Goal: Ask a question

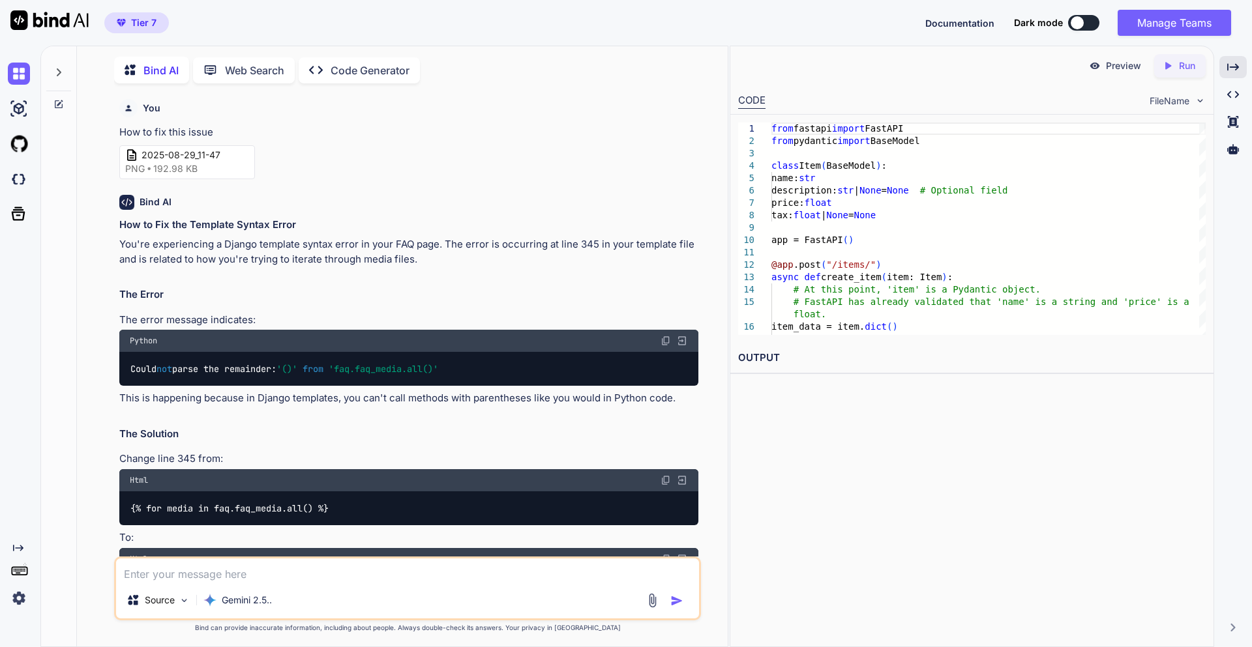
scroll to position [29219, 0]
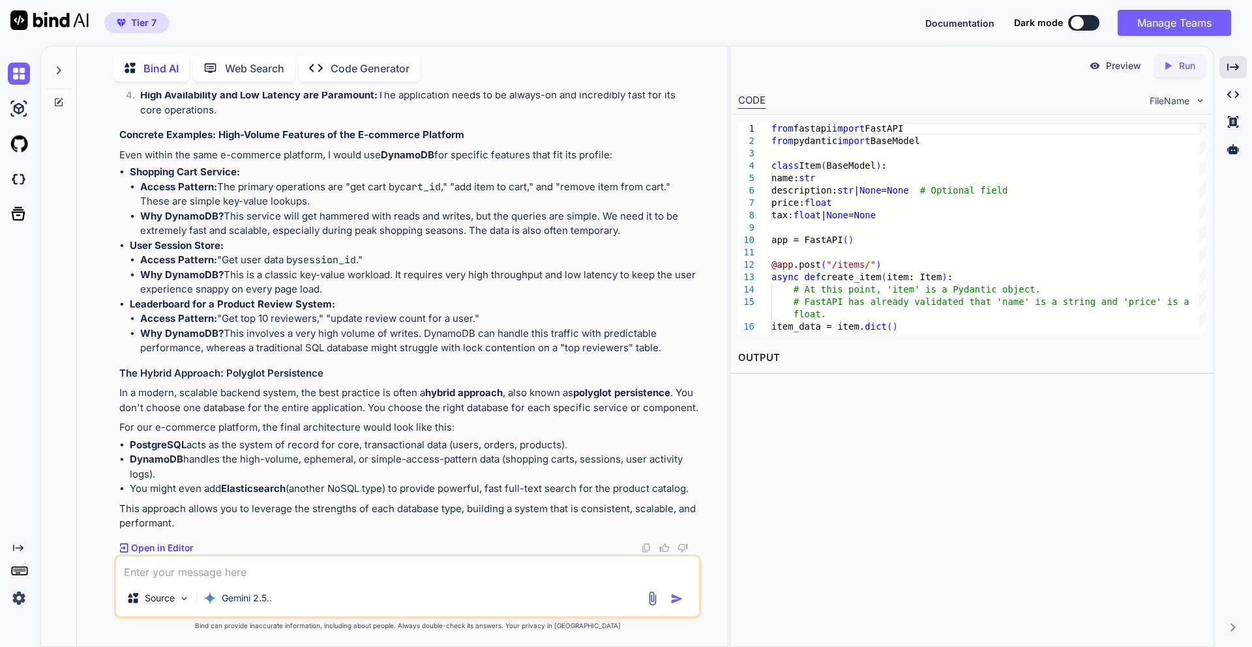
click at [57, 68] on icon at bounding box center [58, 70] width 10 height 10
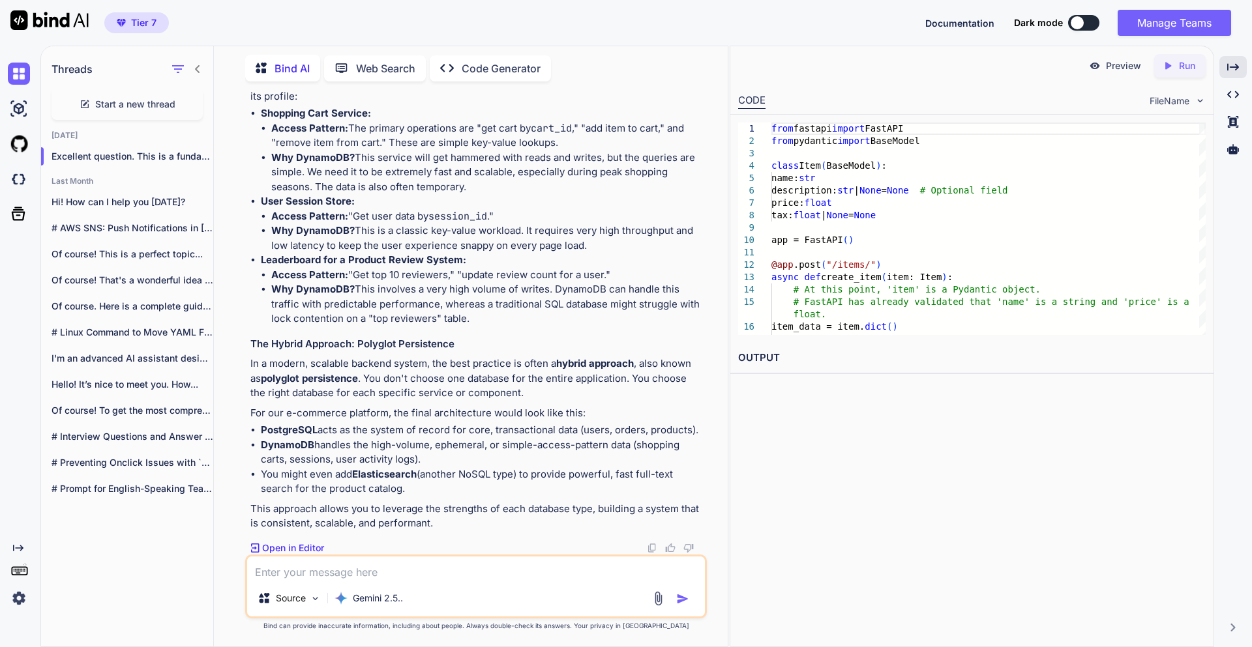
scroll to position [32784, 0]
click at [112, 98] on span "Start a new thread" at bounding box center [135, 104] width 80 height 13
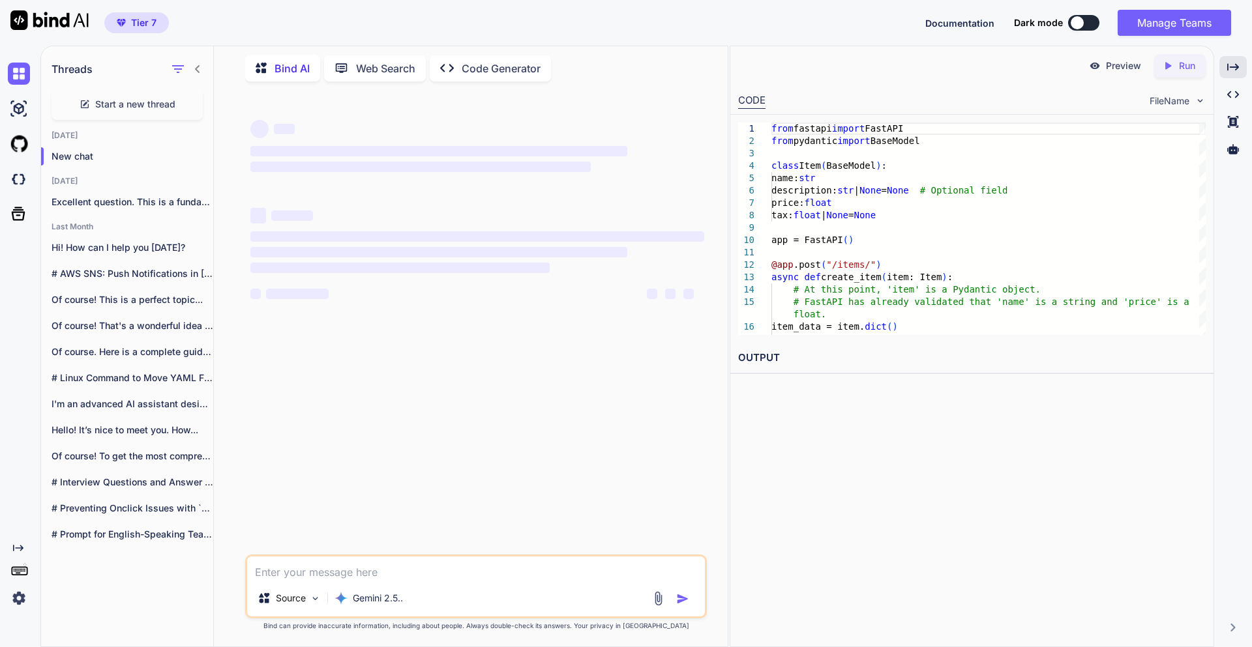
click at [304, 575] on textarea at bounding box center [476, 568] width 458 height 23
click at [192, 71] on div at bounding box center [186, 69] width 34 height 18
click at [204, 59] on div "Threads" at bounding box center [127, 66] width 172 height 44
type textarea "x"
click at [194, 65] on icon at bounding box center [197, 69] width 10 height 10
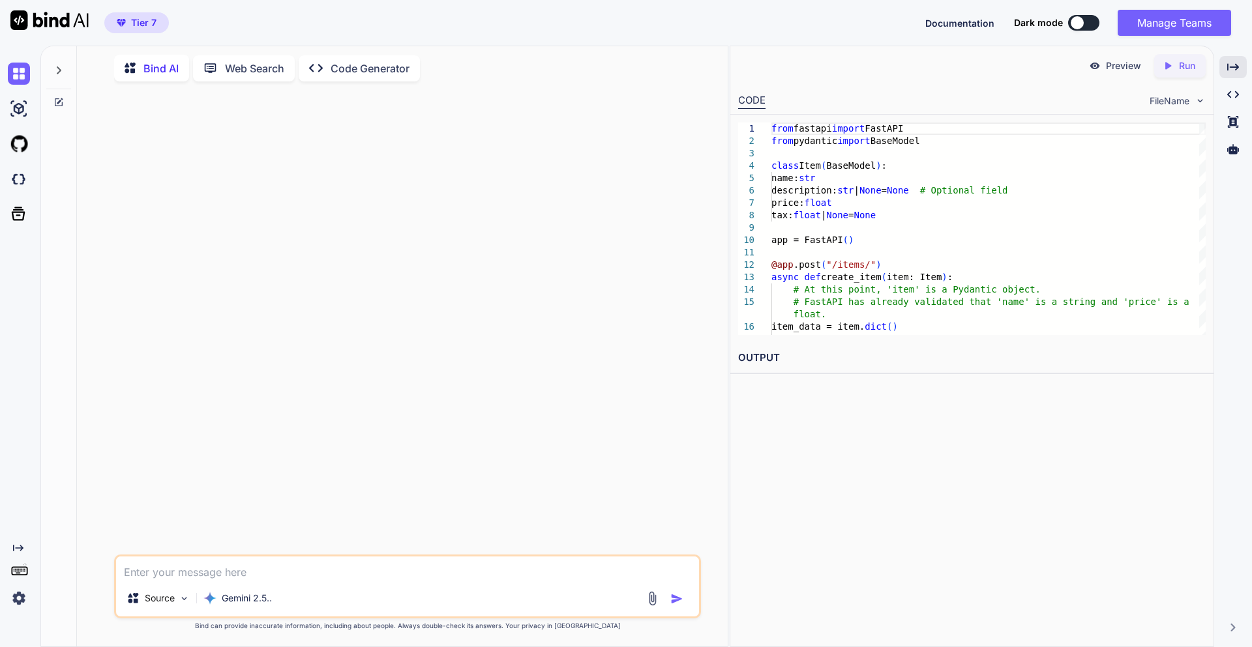
click at [217, 569] on textarea at bounding box center [407, 568] width 583 height 23
type textarea "C"
type textarea "x"
type textarea "Cr"
type textarea "x"
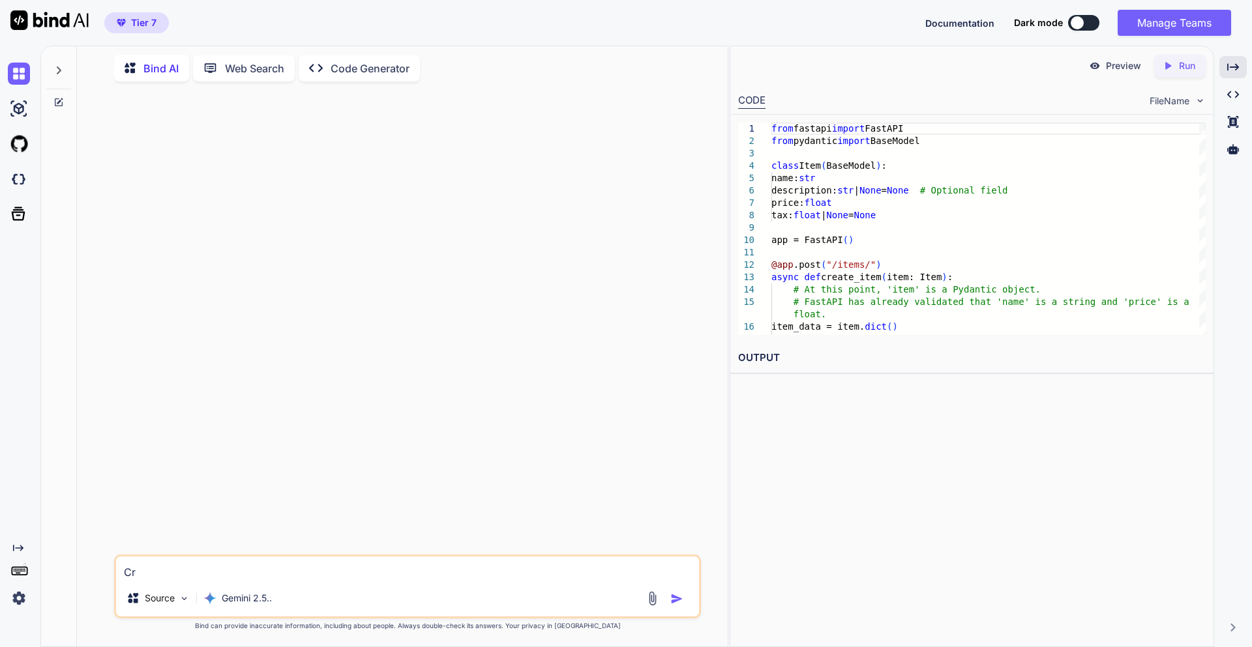
type textarea "Cre"
type textarea "x"
type textarea "Crea"
type textarea "x"
type textarea "Creat"
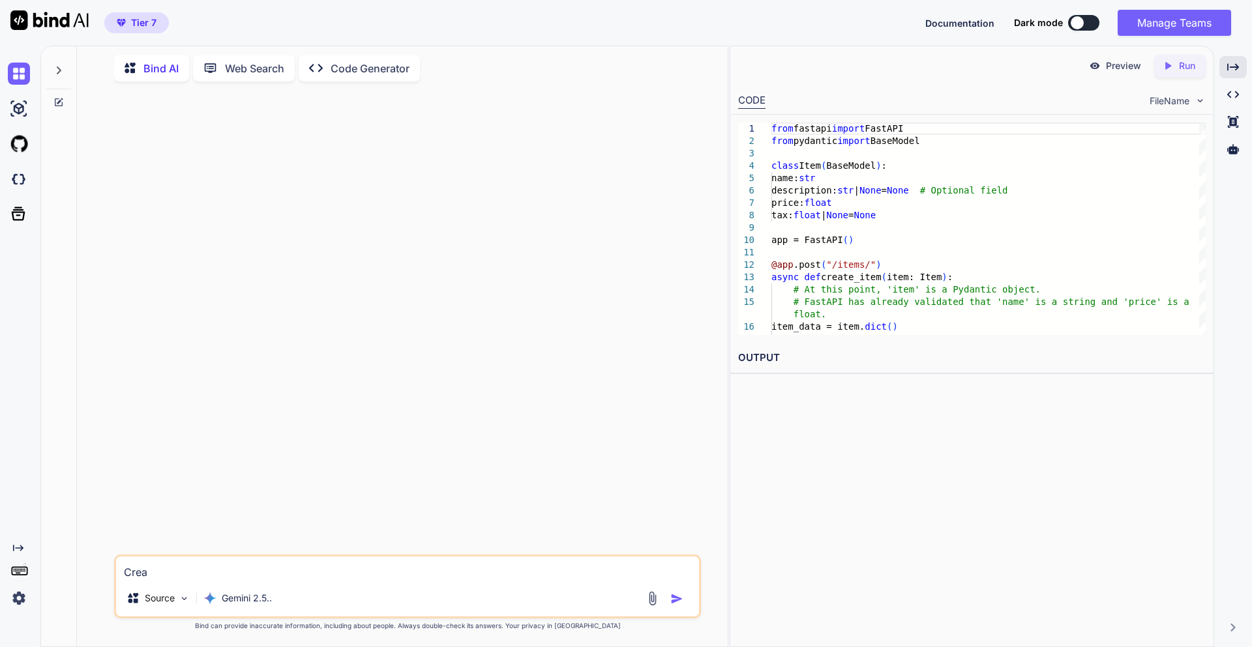
type textarea "x"
type textarea "Create"
type textarea "x"
type textarea "Create"
type textarea "x"
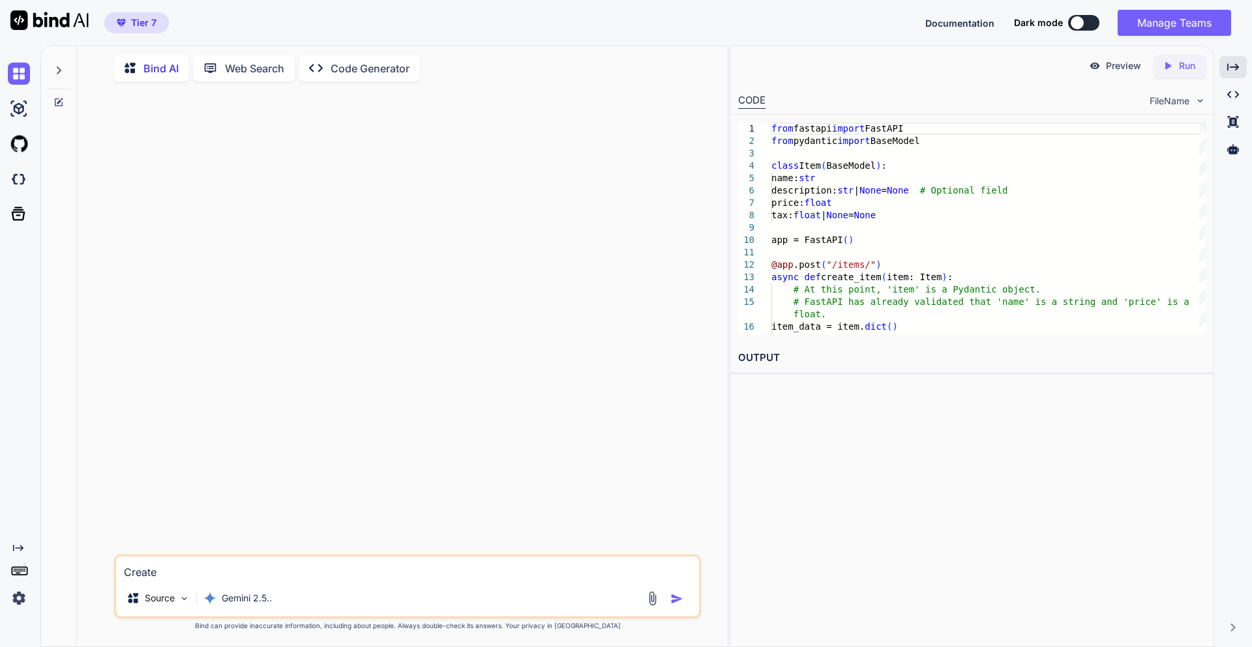
type textarea "Create v"
type textarea "x"
type textarea "Create va"
type textarea "x"
type textarea "Create val"
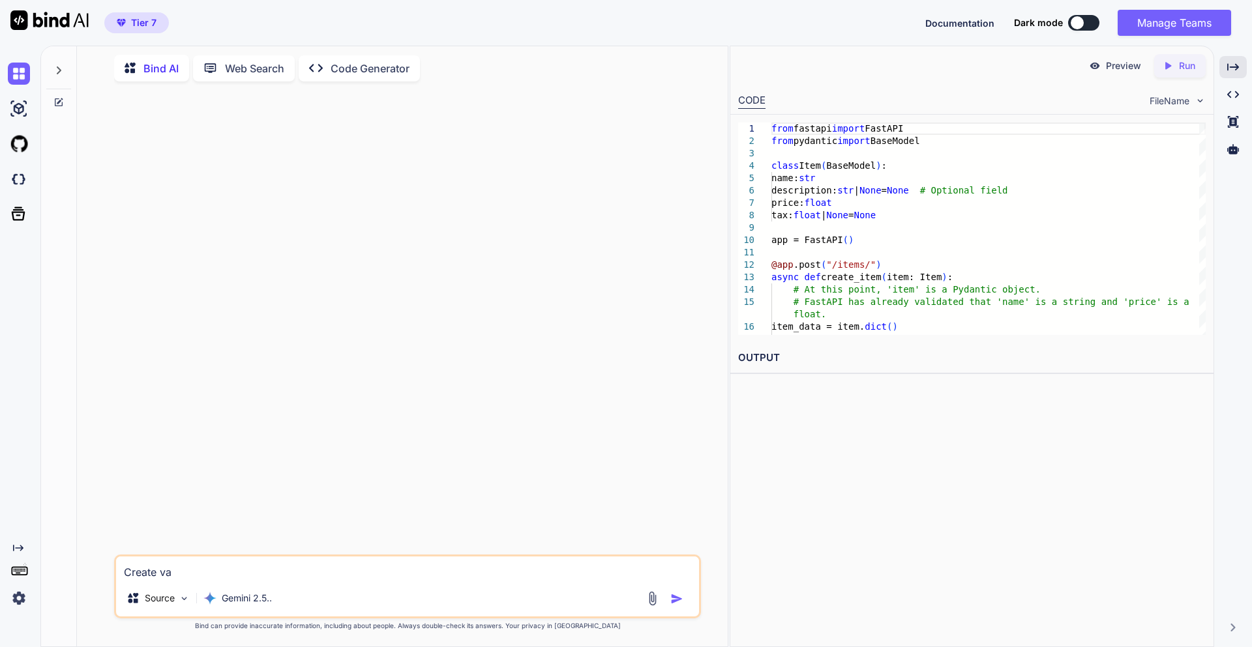
type textarea "x"
type textarea "Create valr"
type textarea "x"
type textarea "Create valri"
type textarea "x"
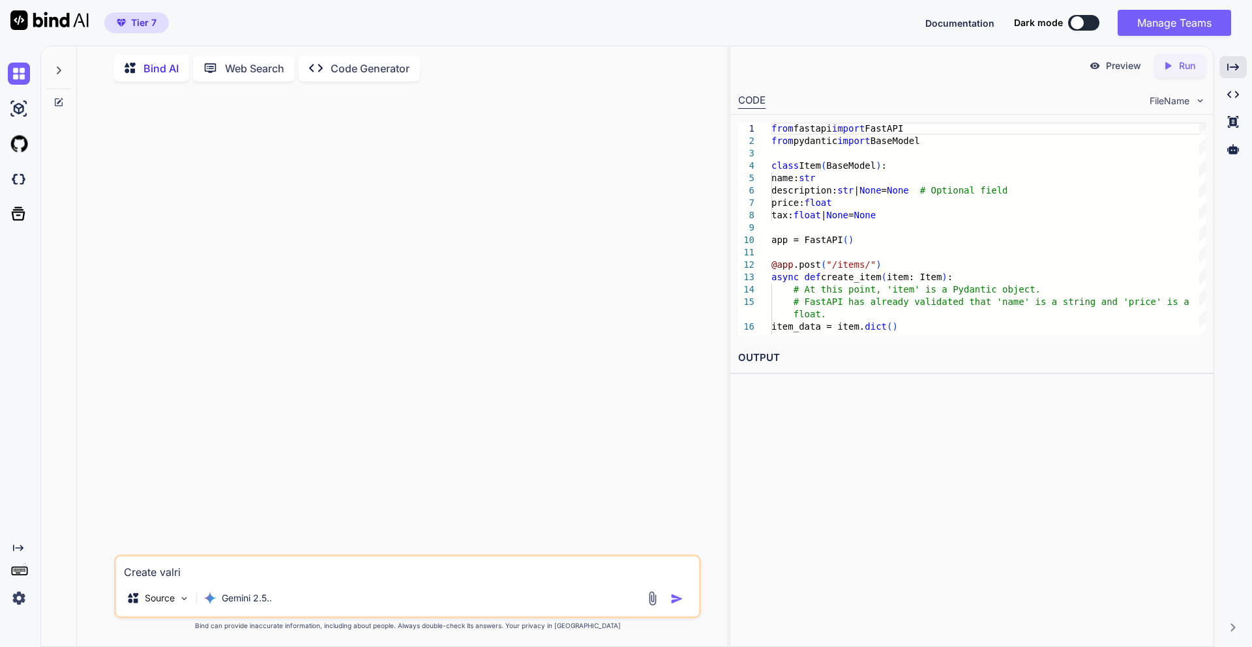
type textarea "Create valria"
type textarea "x"
type textarea "Create valrial"
type textarea "x"
type textarea "Create valria"
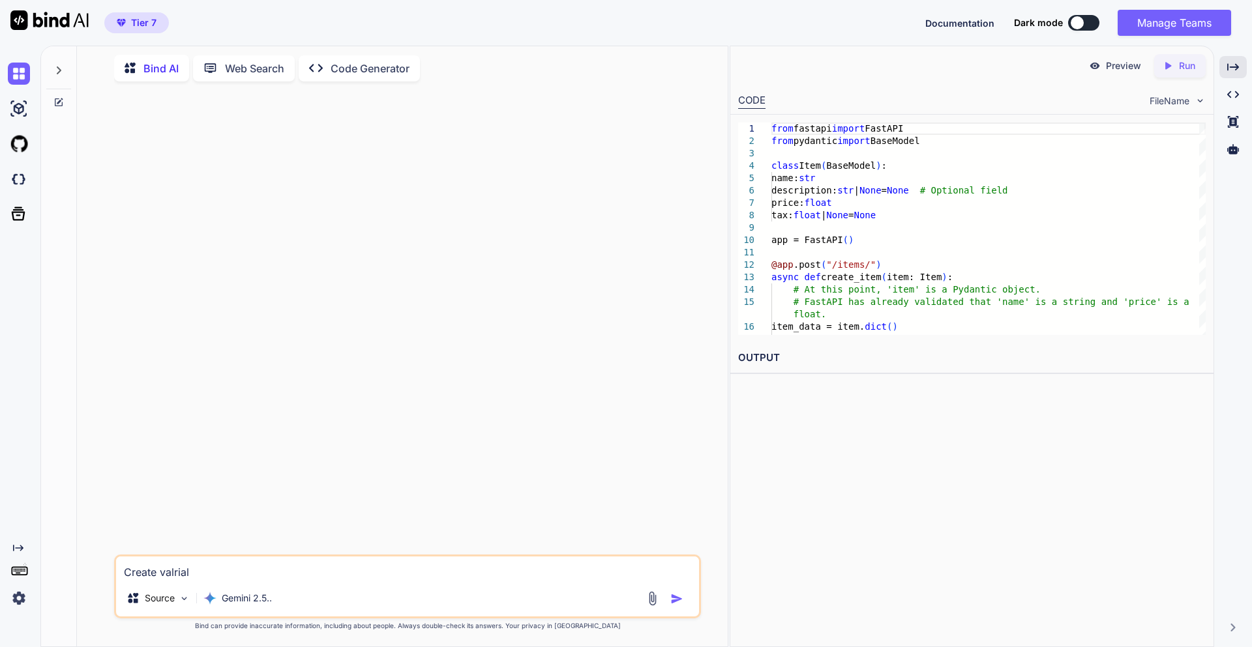
type textarea "x"
type textarea "Create valri"
type textarea "x"
type textarea "Create valr"
type textarea "x"
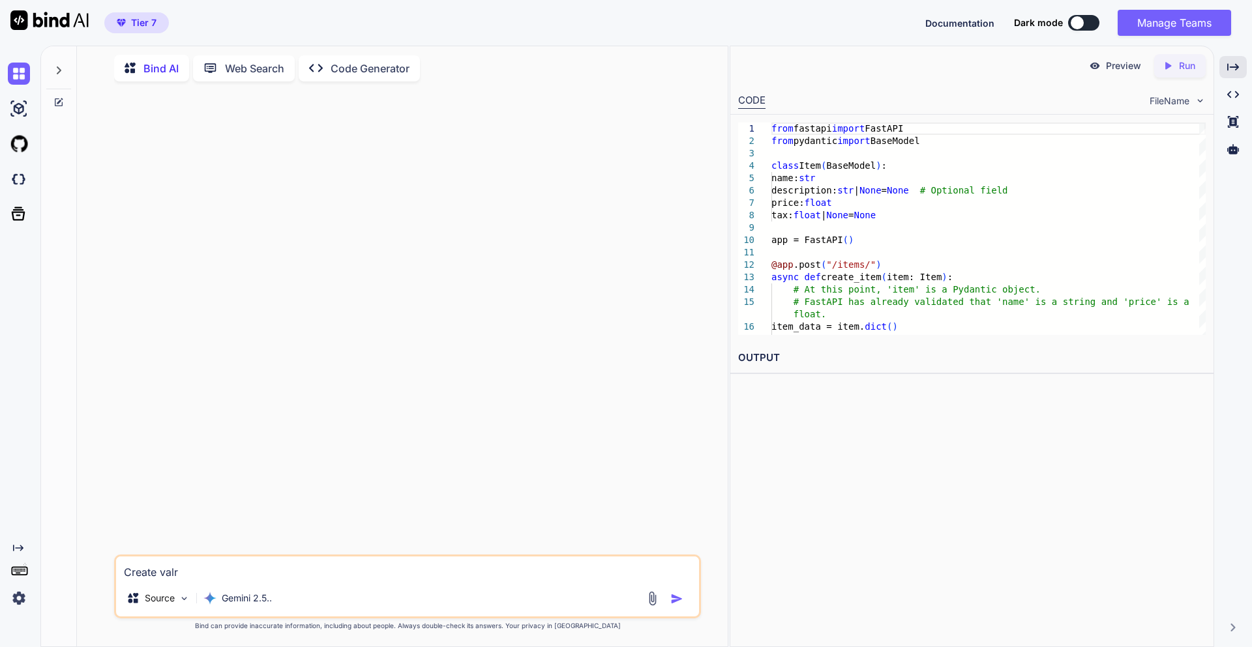
type textarea "Create val"
type textarea "x"
type textarea "Create va"
type textarea "x"
type textarea "Create var"
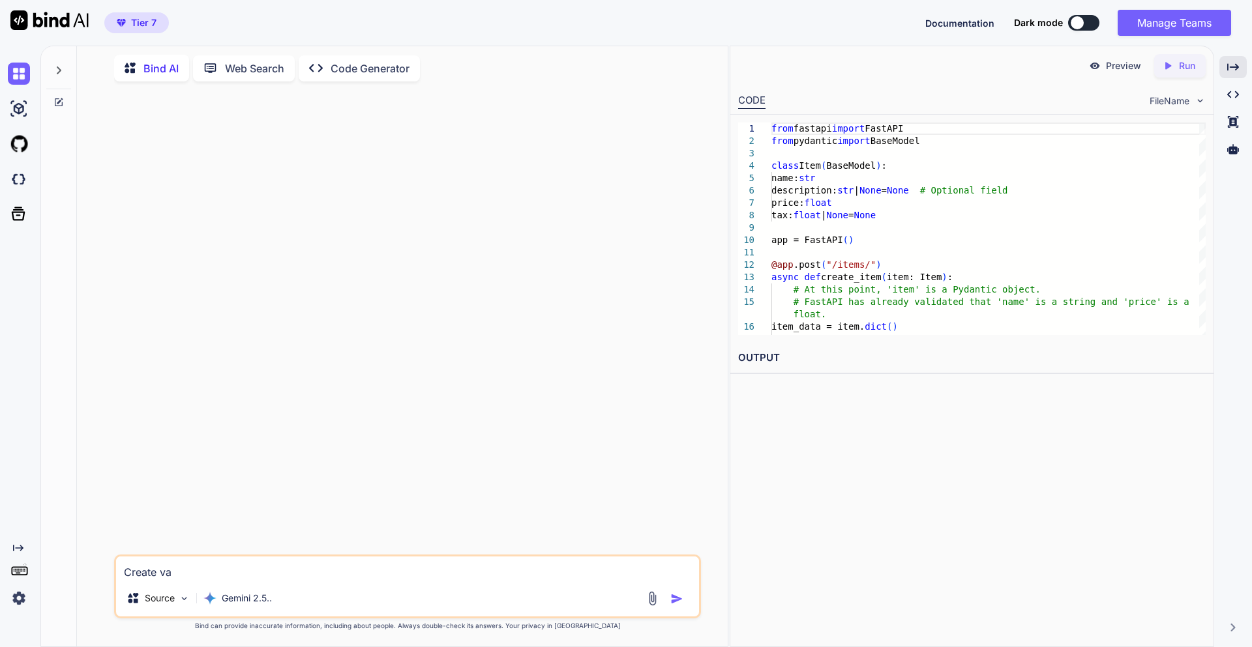
type textarea "x"
type textarea "Create vara"
type textarea "x"
type textarea "Create varai"
type textarea "x"
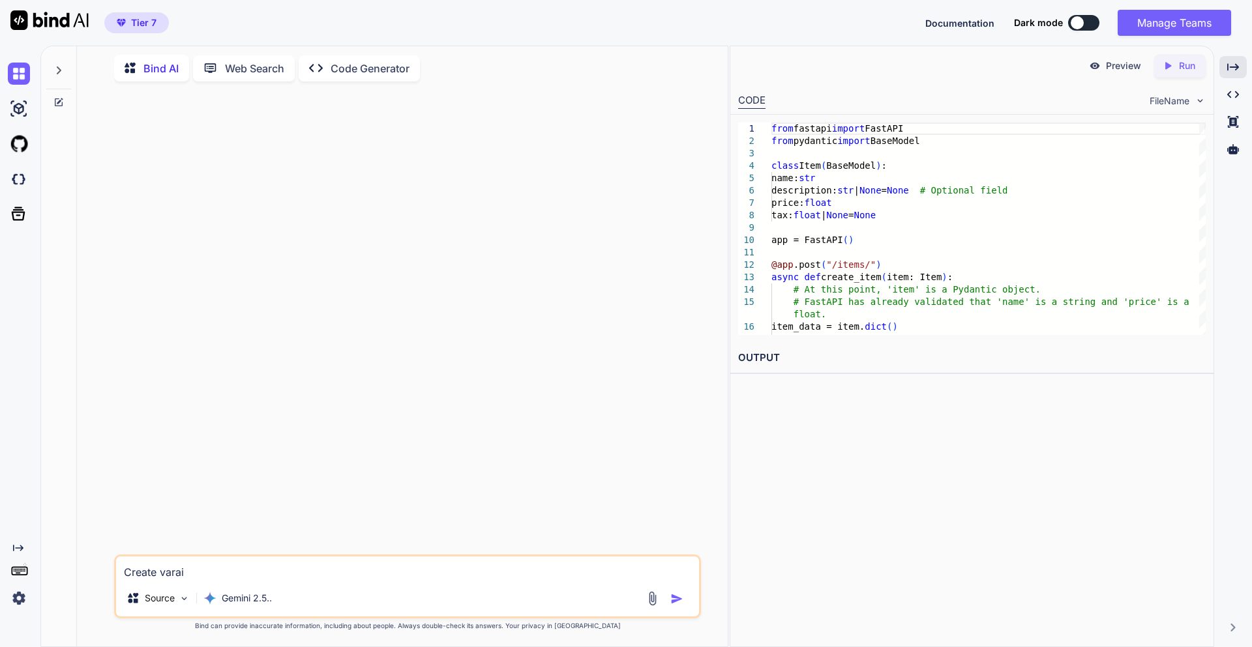
type textarea "Create varaib"
type textarea "x"
type textarea "Create varaibl"
type textarea "x"
type textarea "Create varaible"
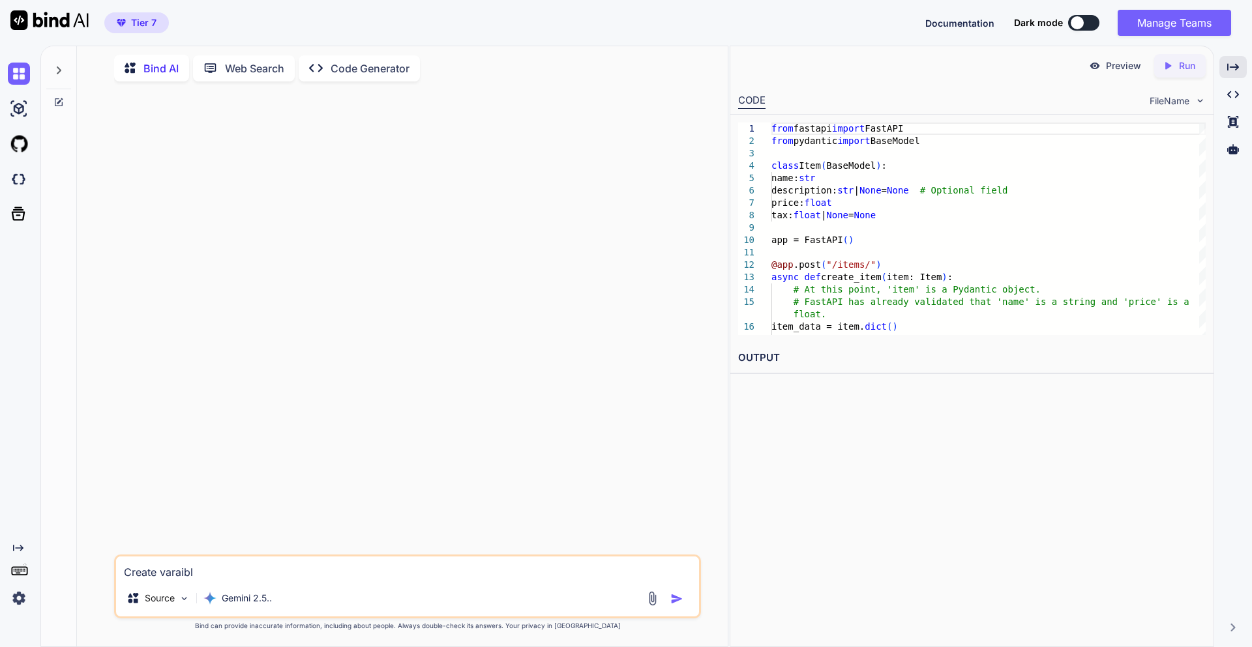
type textarea "x"
type textarea "Create varaiblei"
type textarea "x"
type textarea "Create varaible"
type textarea "x"
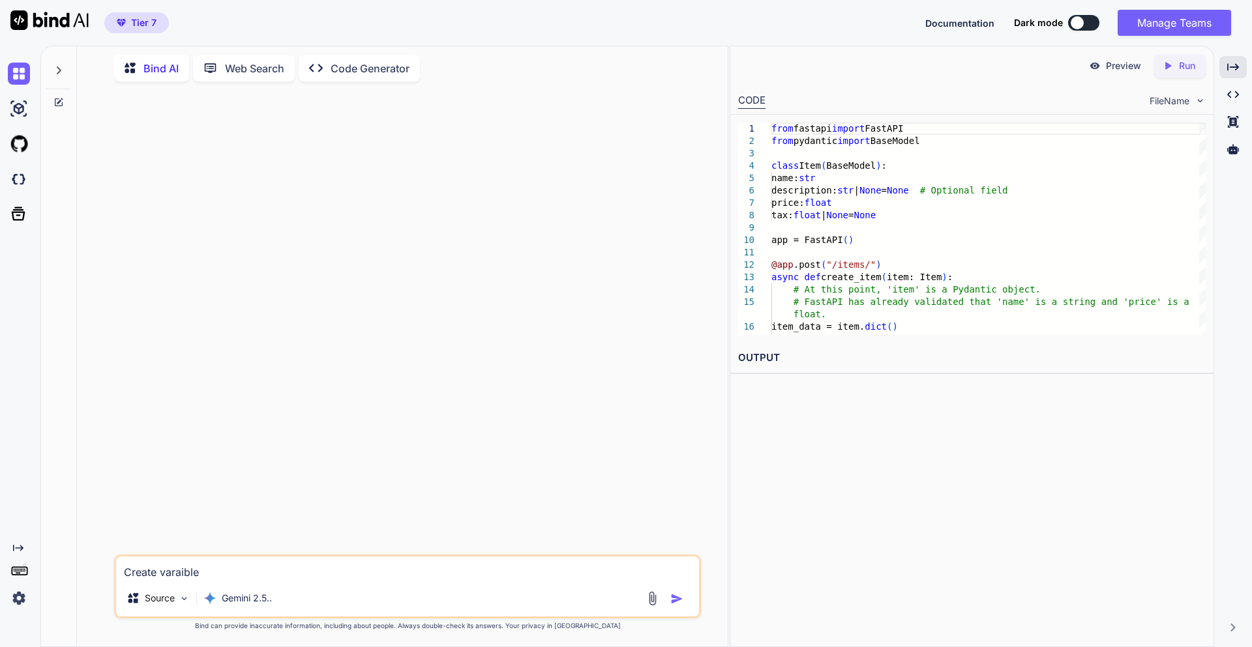
type textarea "Create varaible"
type textarea "x"
type textarea "Create varaible i"
type textarea "x"
type textarea "Create varaible in"
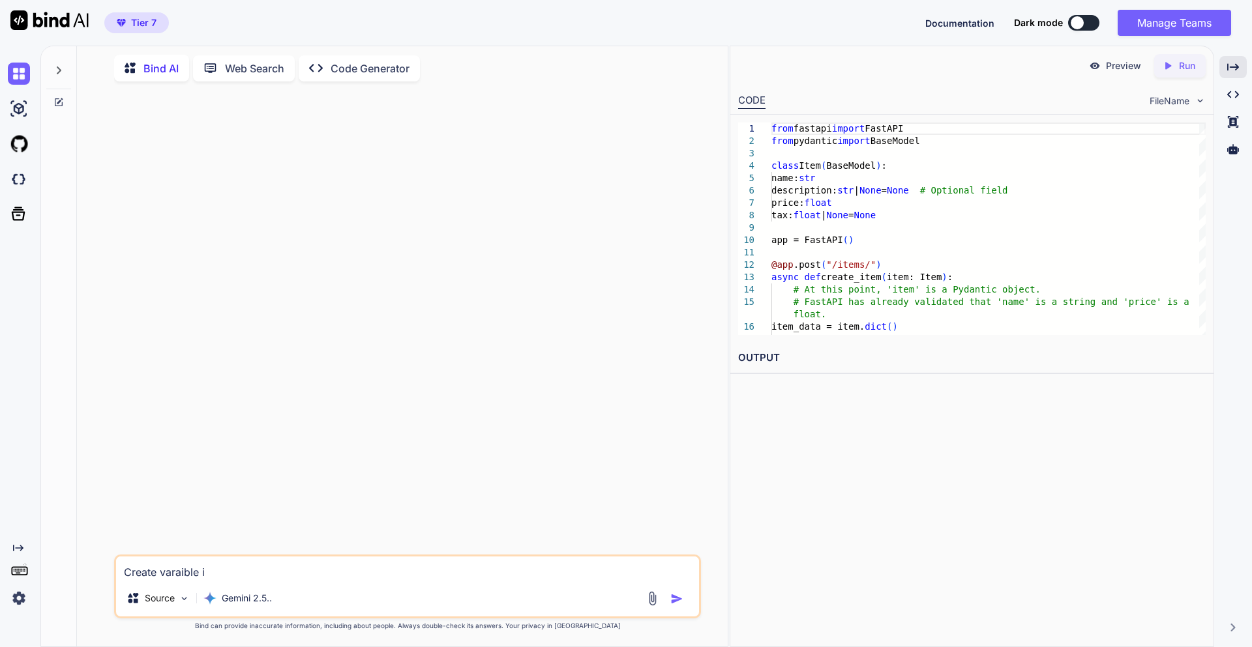
type textarea "x"
type textarea "Create varaible in"
type textarea "x"
type textarea "Create varaible in p"
type textarea "x"
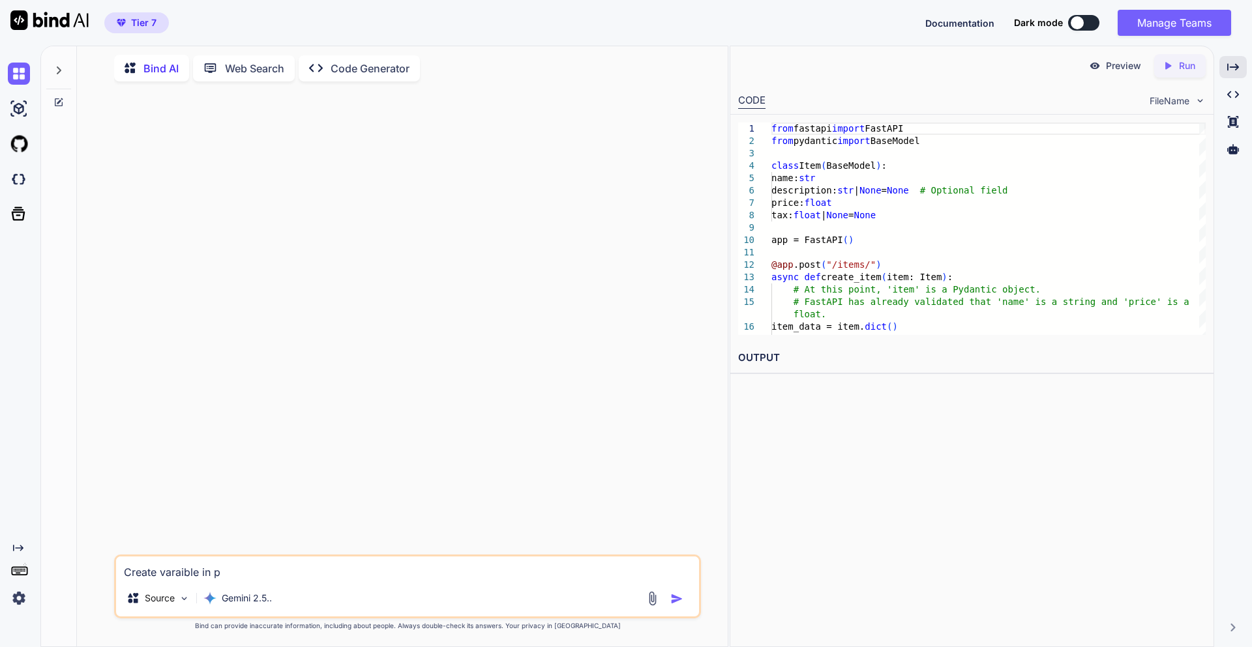
type textarea "Create varaible in [GEOGRAPHIC_DATA]"
type textarea "x"
type textarea "Create varaible in pan"
type textarea "x"
type textarea "Create varaible in pand"
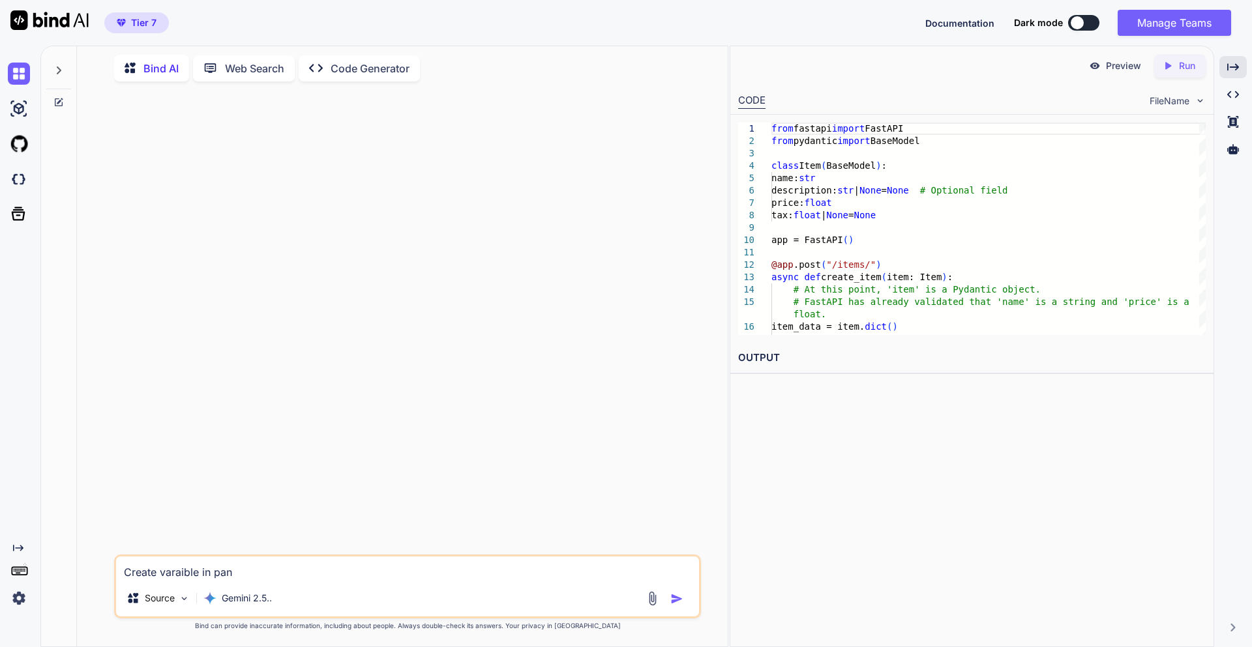
type textarea "x"
type textarea "Create varaible in panda"
type textarea "x"
type textarea "Create varaible in pandas"
type textarea "x"
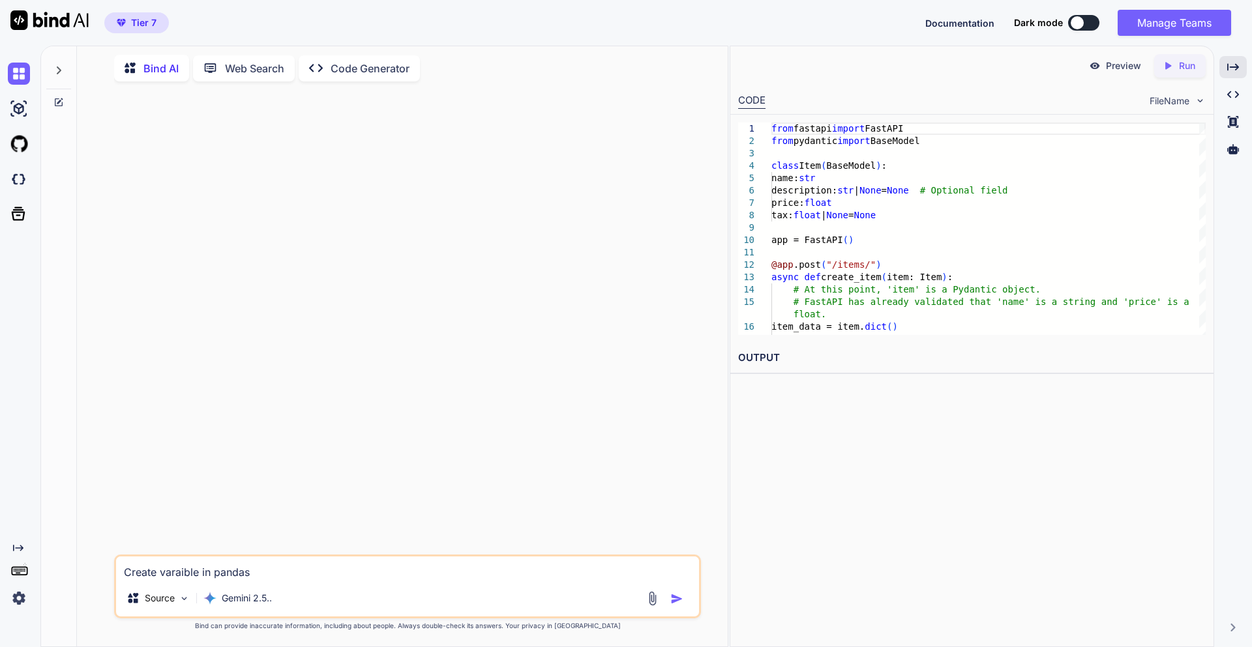
type textarea "Create varaible in pandas"
type textarea "x"
type textarea "Create varaible in pandas f"
type textarea "x"
type textarea "Create varaible in pandas fo"
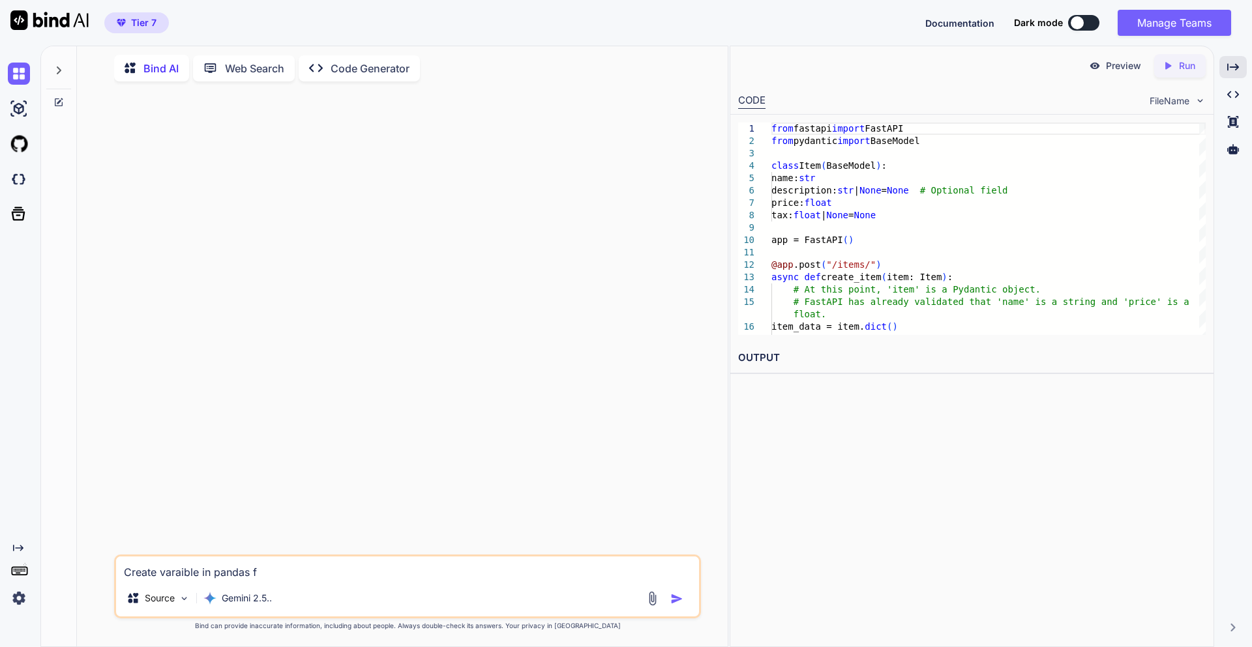
type textarea "x"
type textarea "Create varaible in pandas for"
type textarea "x"
type textarea "Create varaible in pandas fo"
type textarea "x"
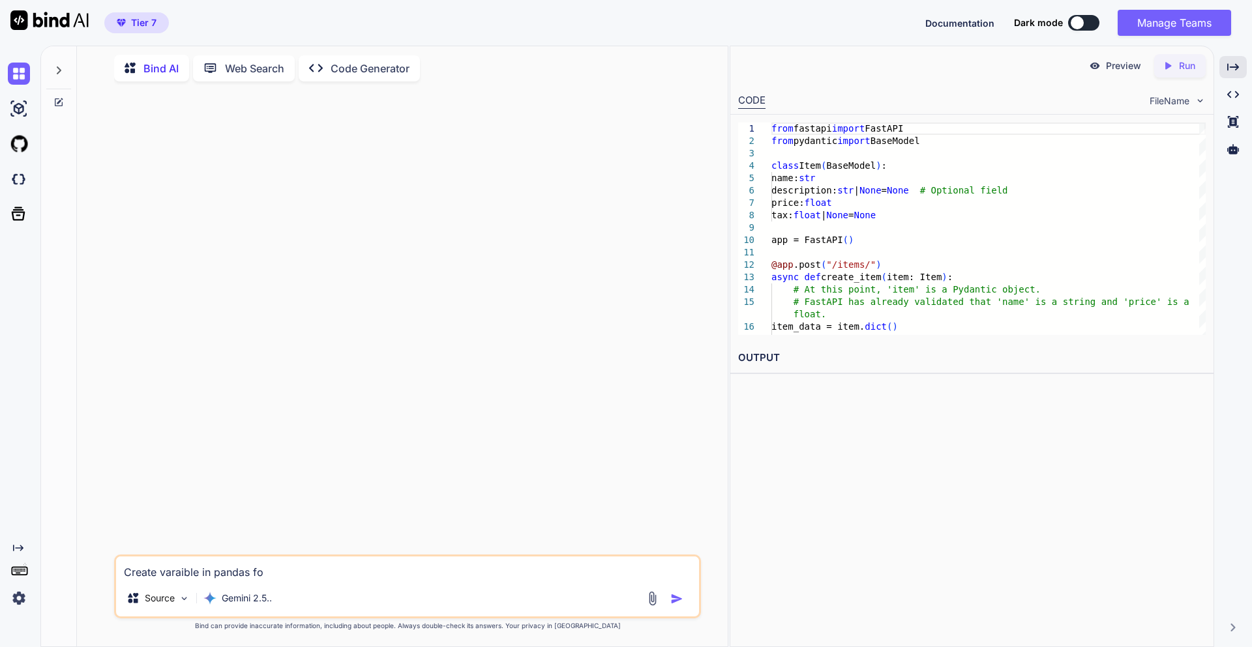
type textarea "Create varaible in pandas f"
type textarea "x"
type textarea "Create varaible in pandas"
type textarea "x"
type textarea "Create varaible in pandas b"
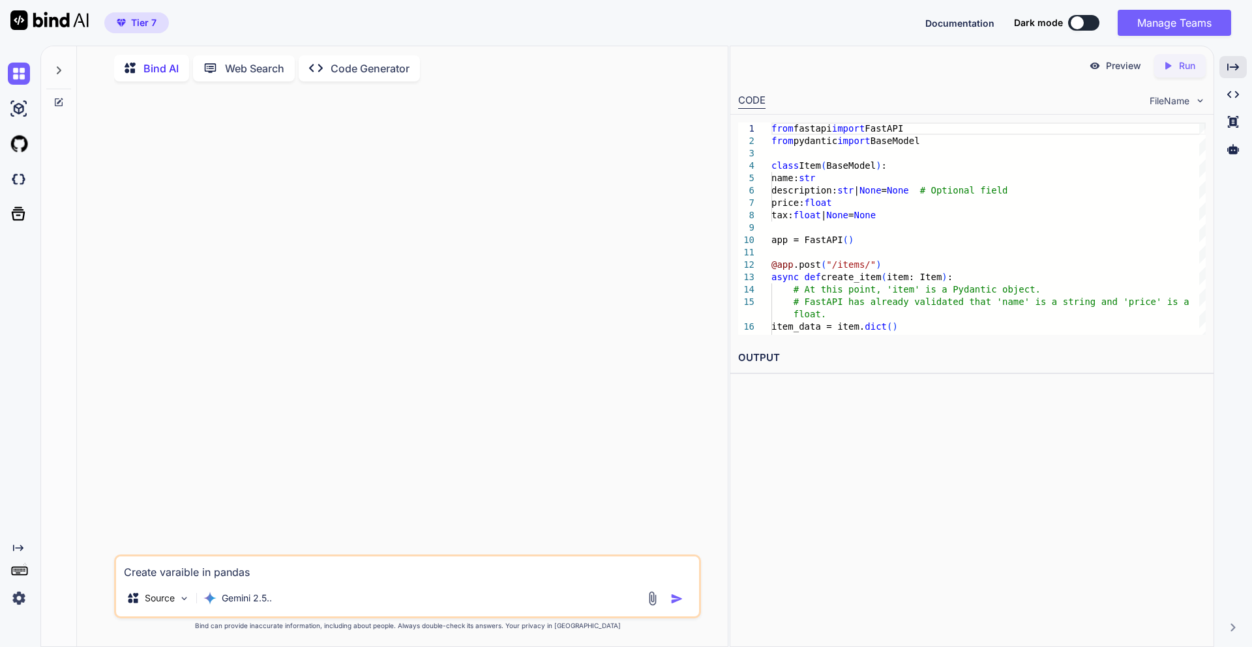
type textarea "x"
type textarea "Create varaible in pandas ba"
type textarea "x"
type textarea "Create varaible in pandas bas"
type textarea "x"
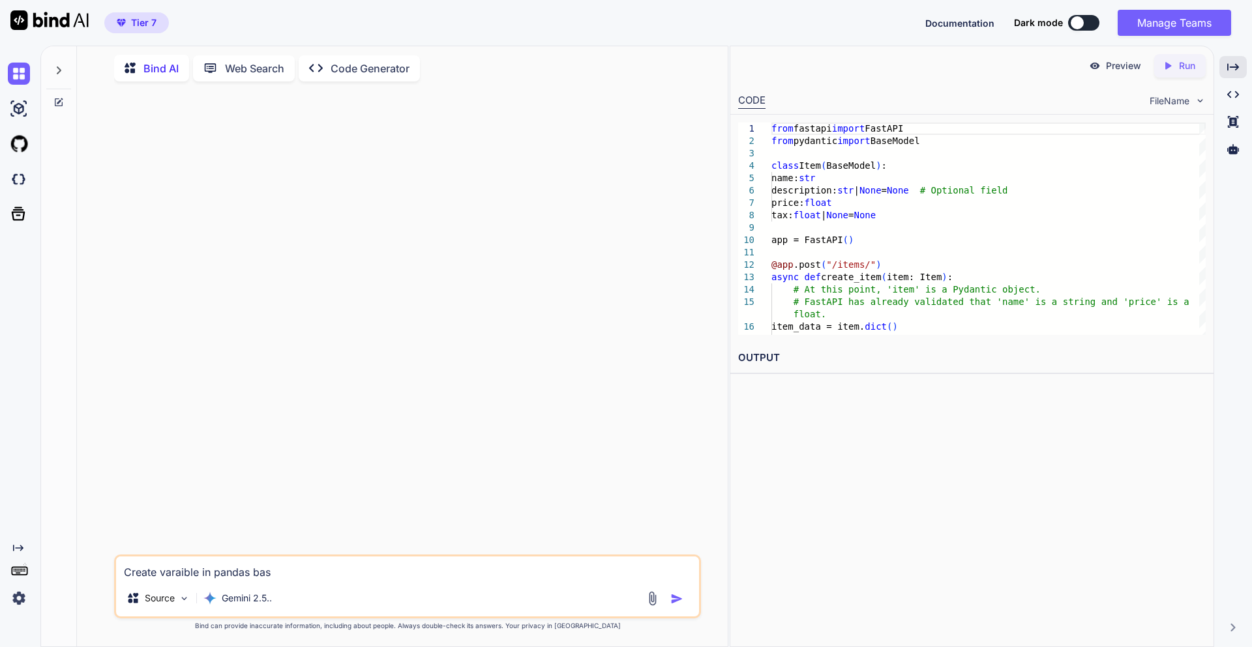
type textarea "Create varaible in pandas base"
type textarea "x"
type textarea "Create varaible in pandas based"
type textarea "x"
type textarea "Create varaible in pandas based"
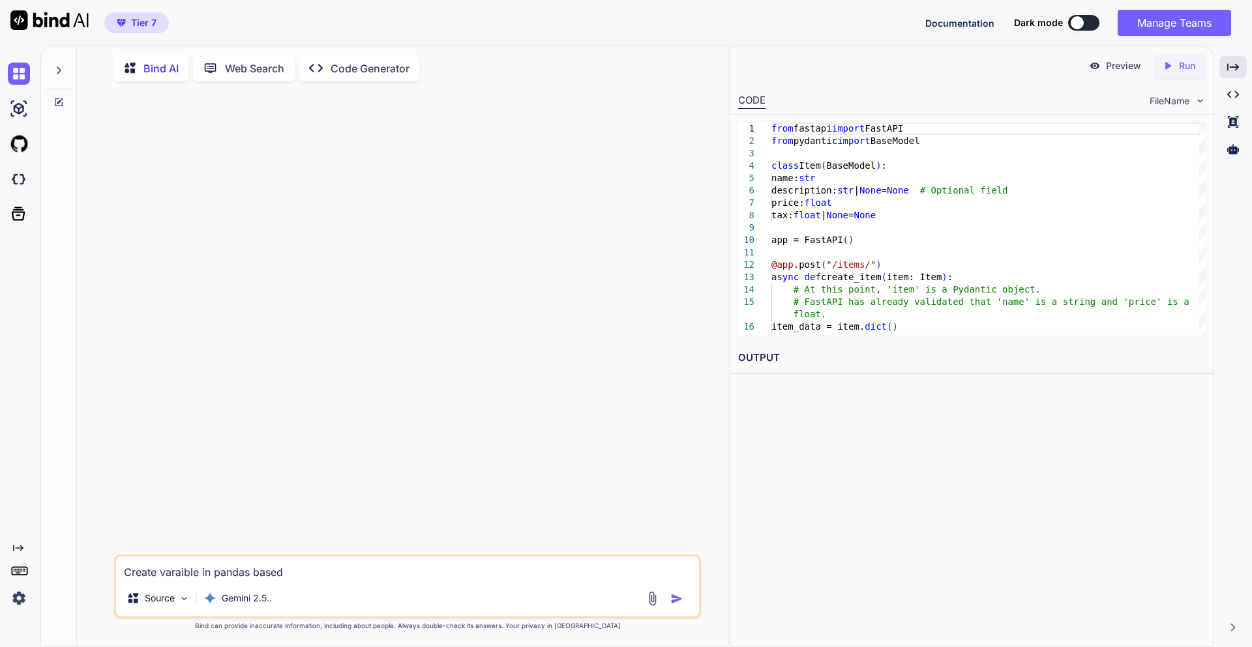
type textarea "x"
type textarea "Create varaible in pandas based o"
type textarea "x"
type textarea "Create varaible in pandas based on"
type textarea "x"
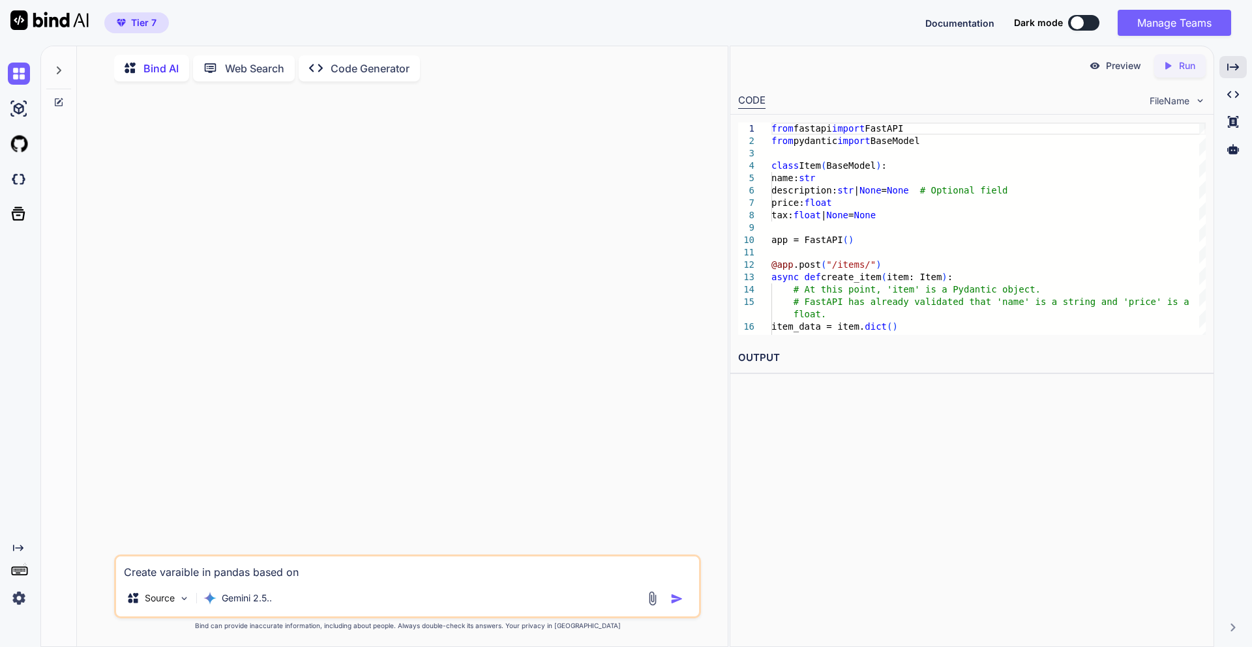
type textarea "Create varaible in pandas based on"
type textarea "x"
type textarea "Create varaible in pandas based on c"
type textarea "x"
type textarea "Create varaible in pandas based on co"
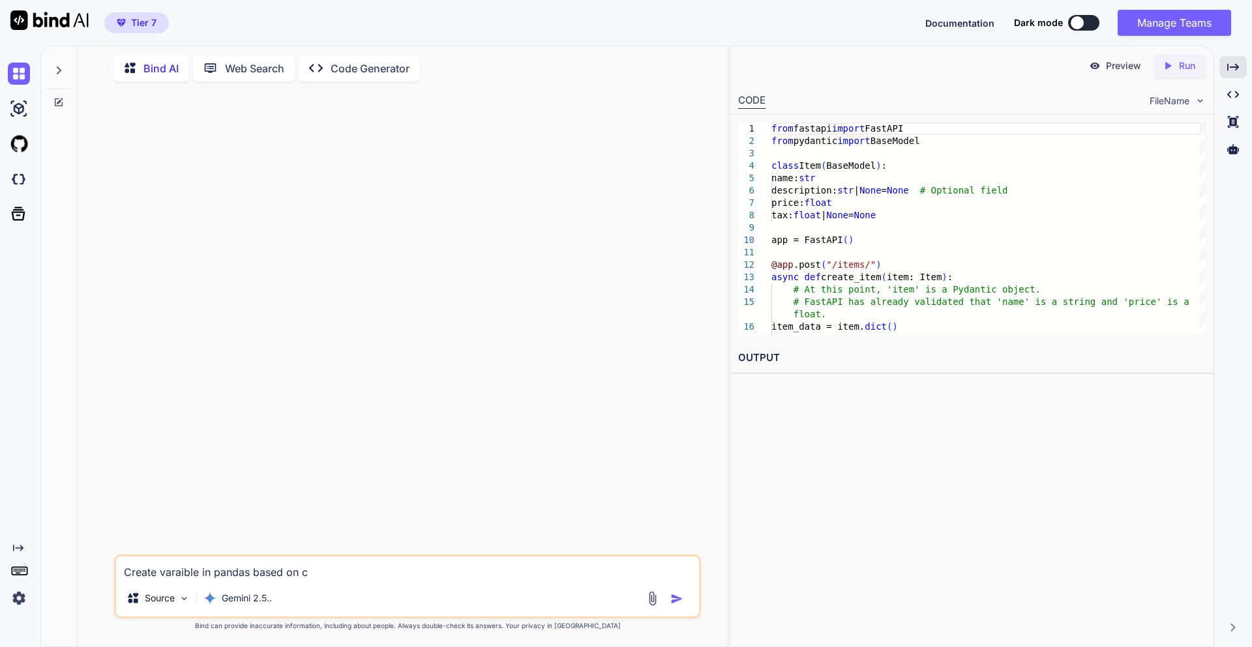
type textarea "x"
type textarea "Create varaible in pandas based on con"
type textarea "x"
type textarea "Create varaible in pandas based on cond"
type textarea "x"
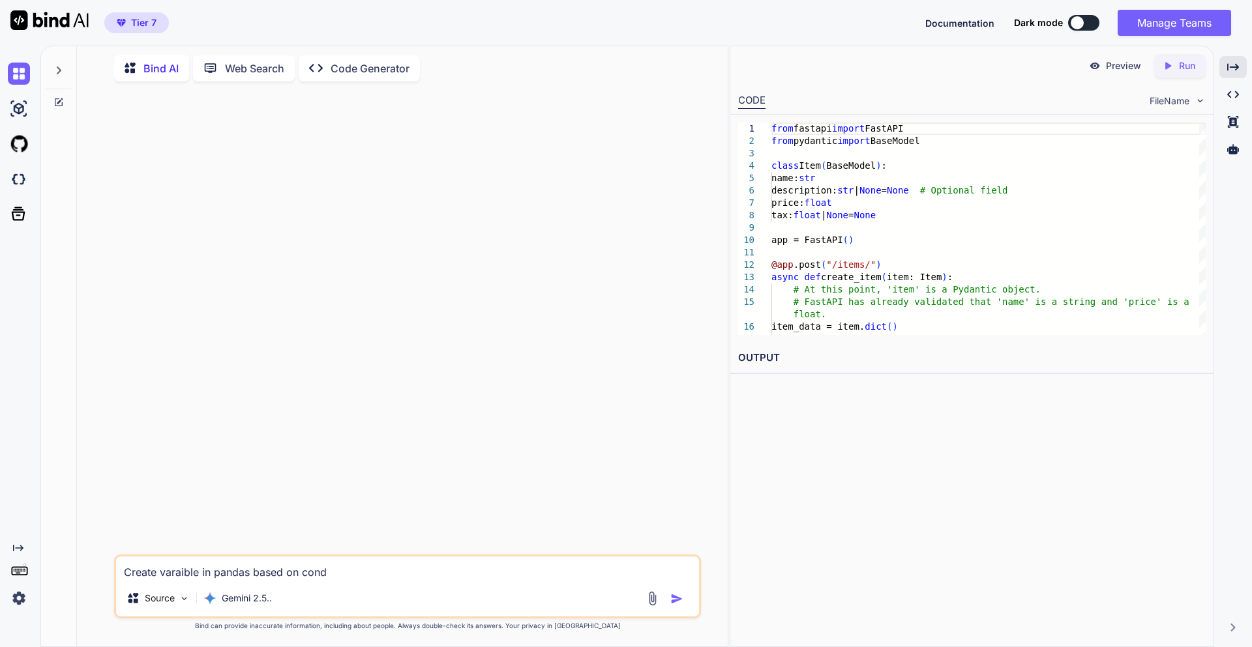
type textarea "Create varaible in pandas based on condi"
type textarea "x"
type textarea "Create varaible in pandas based on [PERSON_NAME]"
type textarea "x"
type textarea "Create varaible in pandas based on conditi"
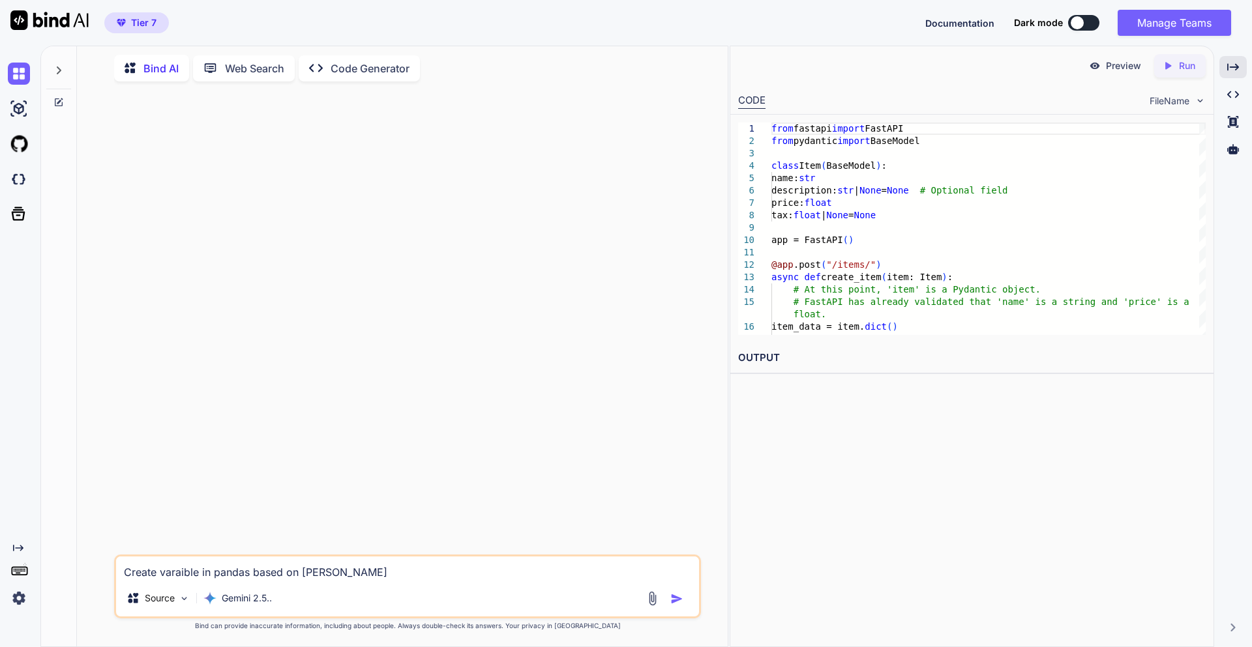
type textarea "x"
type textarea "Create varaible in pandas based on conditio"
type textarea "x"
type textarea "Create varaible in pandas based on condition"
type textarea "x"
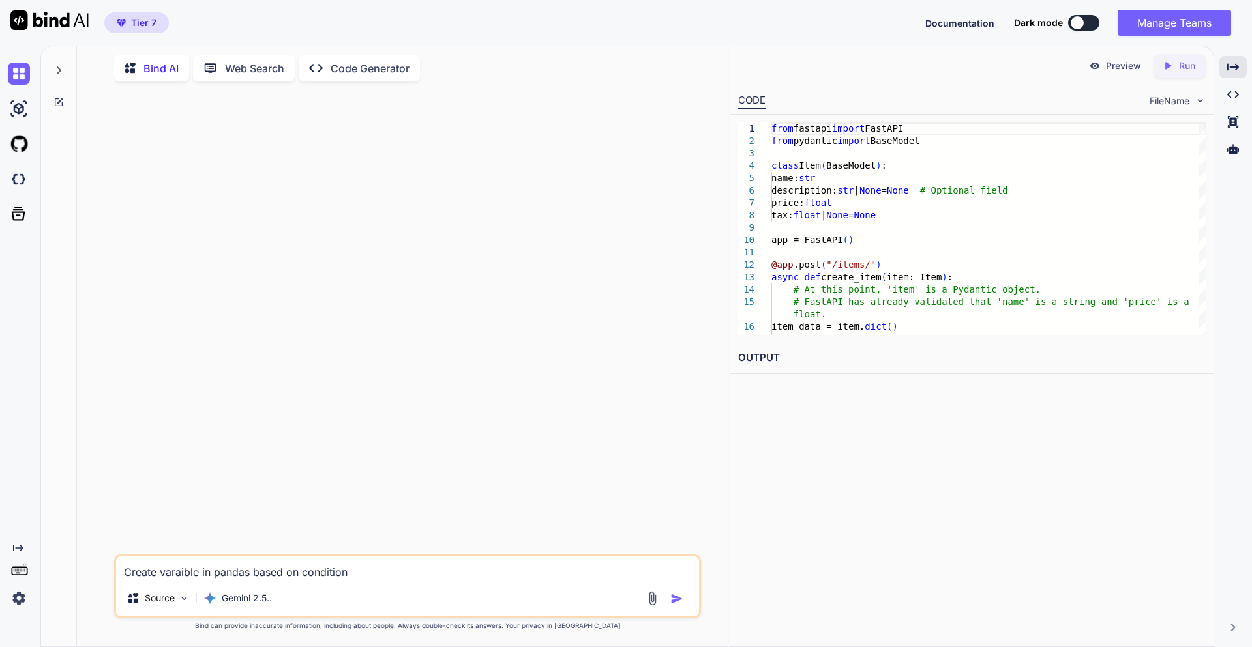
type textarea "Create varaible in pandas based on condition"
type textarea "x"
type textarea "Create varaible in pandas based on condition f"
type textarea "x"
type textarea "Create varaible in pandas based on condition fi"
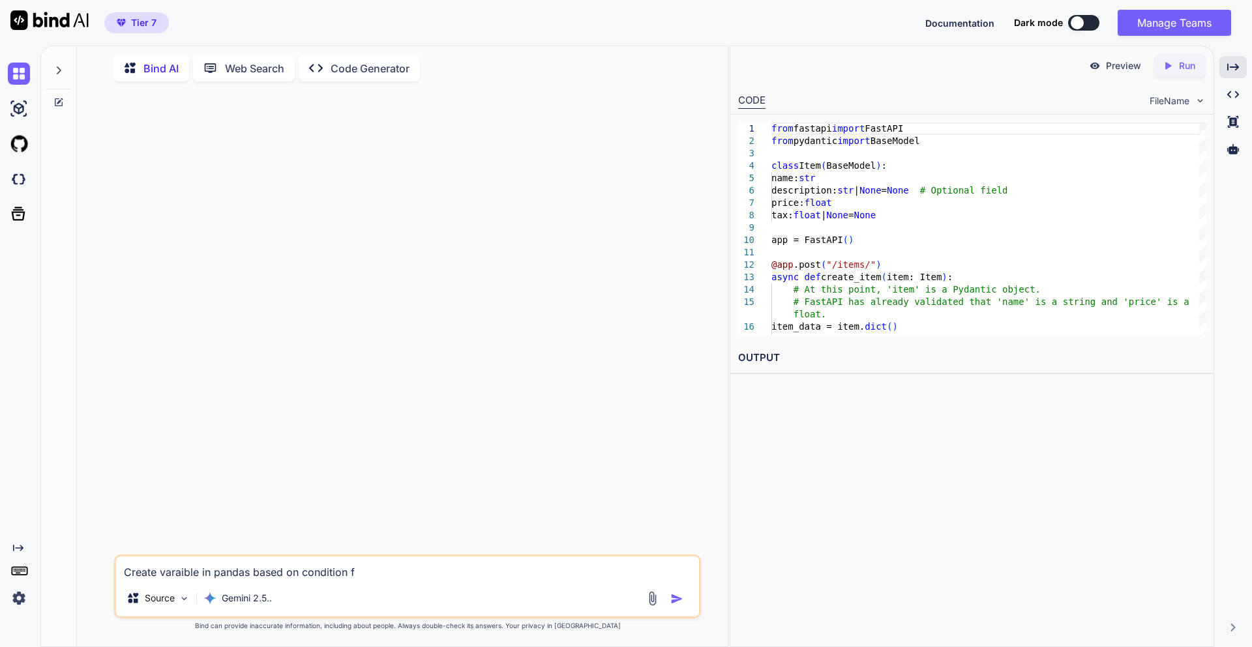
type textarea "x"
type textarea "Create varaible in pandas based on condition fi"
type textarea "x"
type textarea "Create varaible in pandas based on condition fi e"
type textarea "x"
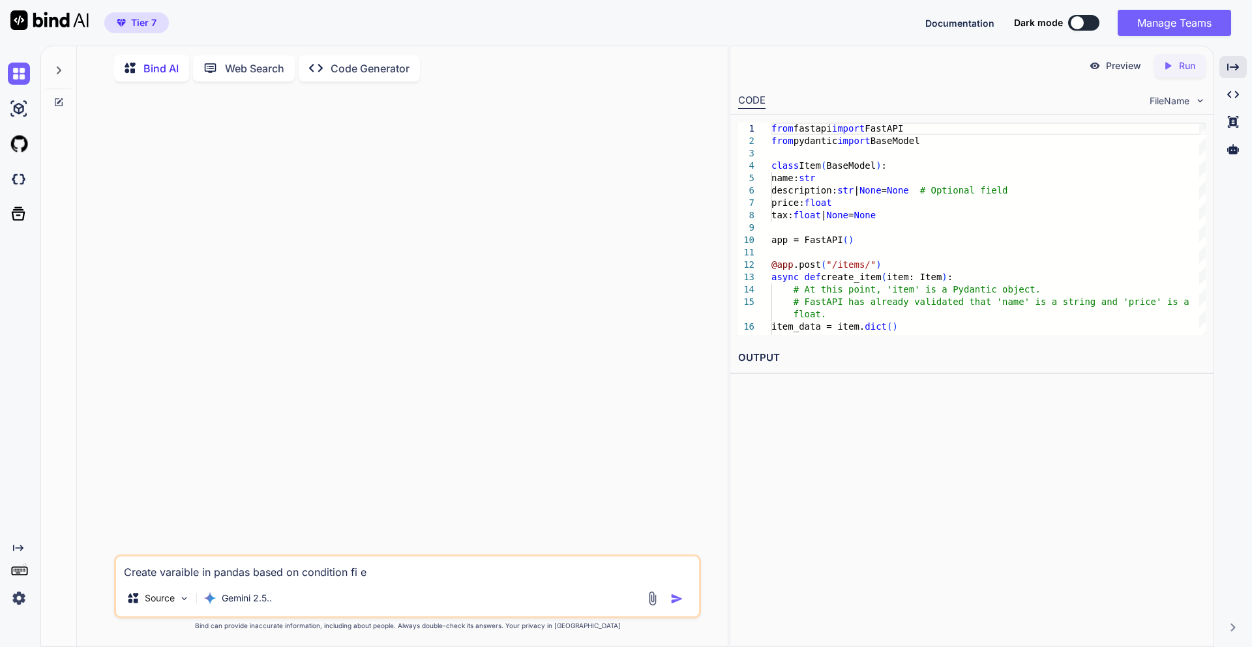
type textarea "Create varaible in pandas based on condition fi"
type textarea "x"
type textarea "Create varaible in pandas based on condition fi"
type textarea "x"
type textarea "Create varaible in pandas based on condition f"
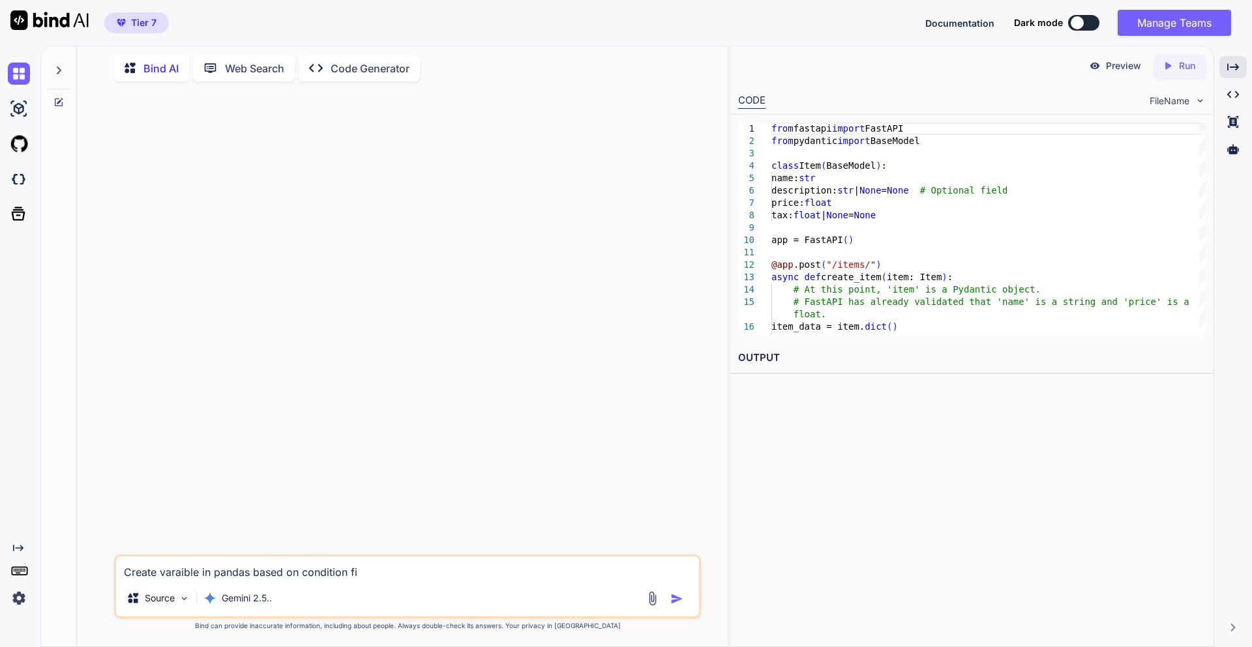
type textarea "x"
type textarea "Create varaible in pandas based on condition"
type textarea "x"
type textarea "Create varaible in pandas based on condition i"
type textarea "x"
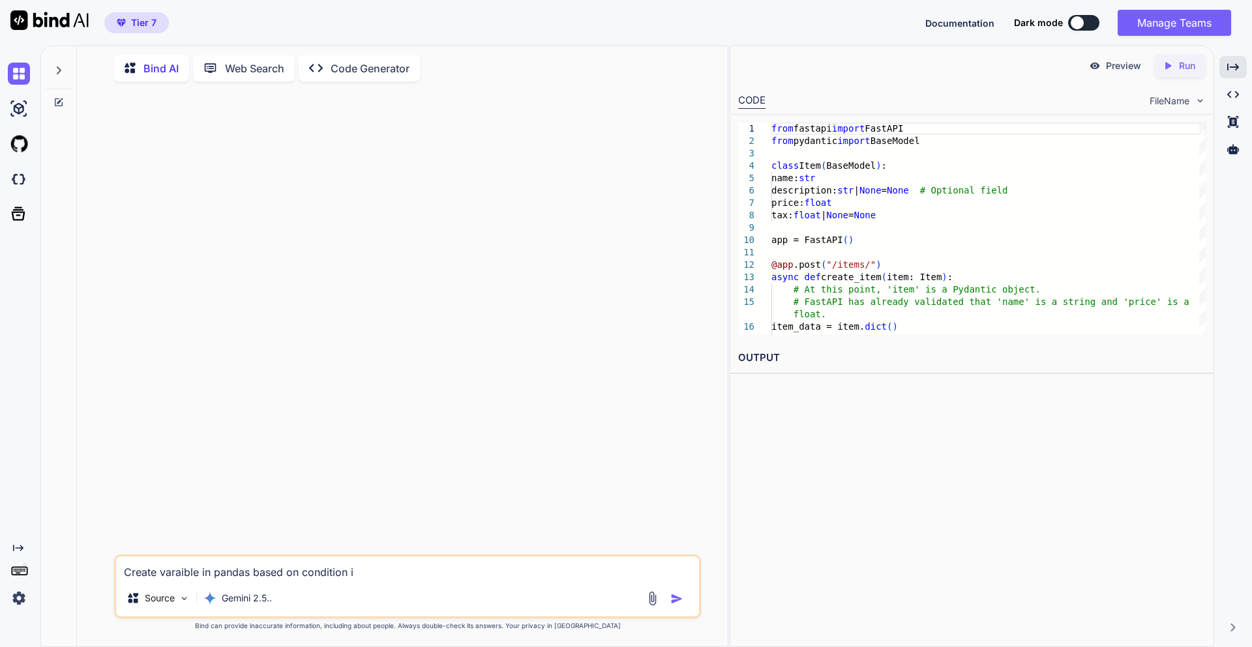
type textarea "Create varaible in pandas based on condition if"
type textarea "x"
type textarea "Create varaible in pandas based on condition i"
type textarea "x"
type textarea "Create varaible in pandas based on condition"
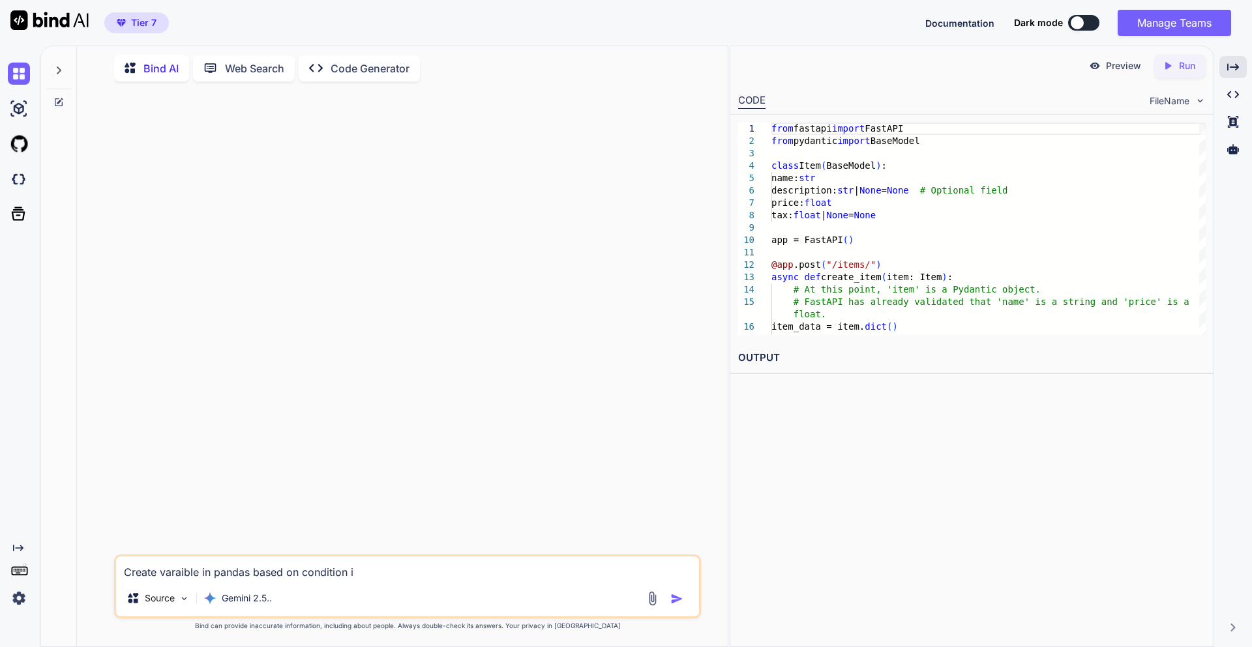
type textarea "x"
type textarea "Create varaible ain pandas based on condition"
type textarea "x"
type textarea "Create varaible anin pandas based on condition"
type textarea "x"
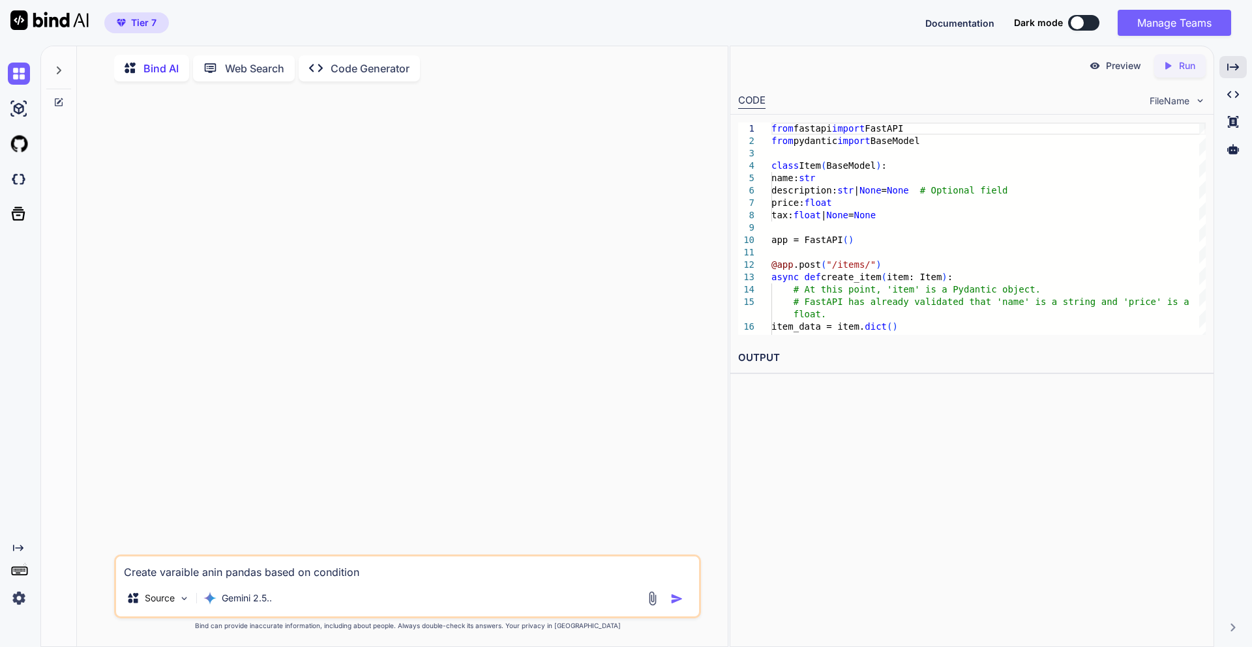
type textarea "Create varaible andin pandas based on condition"
type textarea "x"
type textarea "Create varaible and in pandas based on condition"
type textarea "x"
type textarea "Create varaible and pin pandas based on condition"
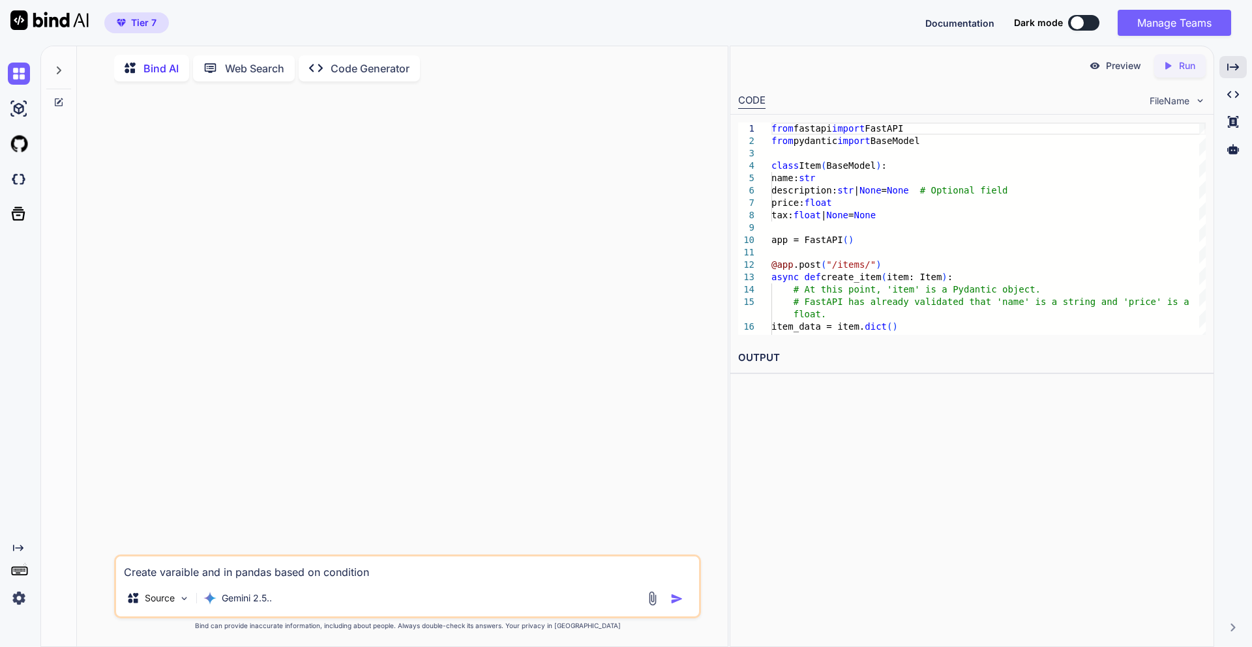
type textarea "x"
type textarea "Create varaible and poin pandas based on condition"
type textarea "x"
type textarea "Create varaible and popin pandas based on condition"
type textarea "x"
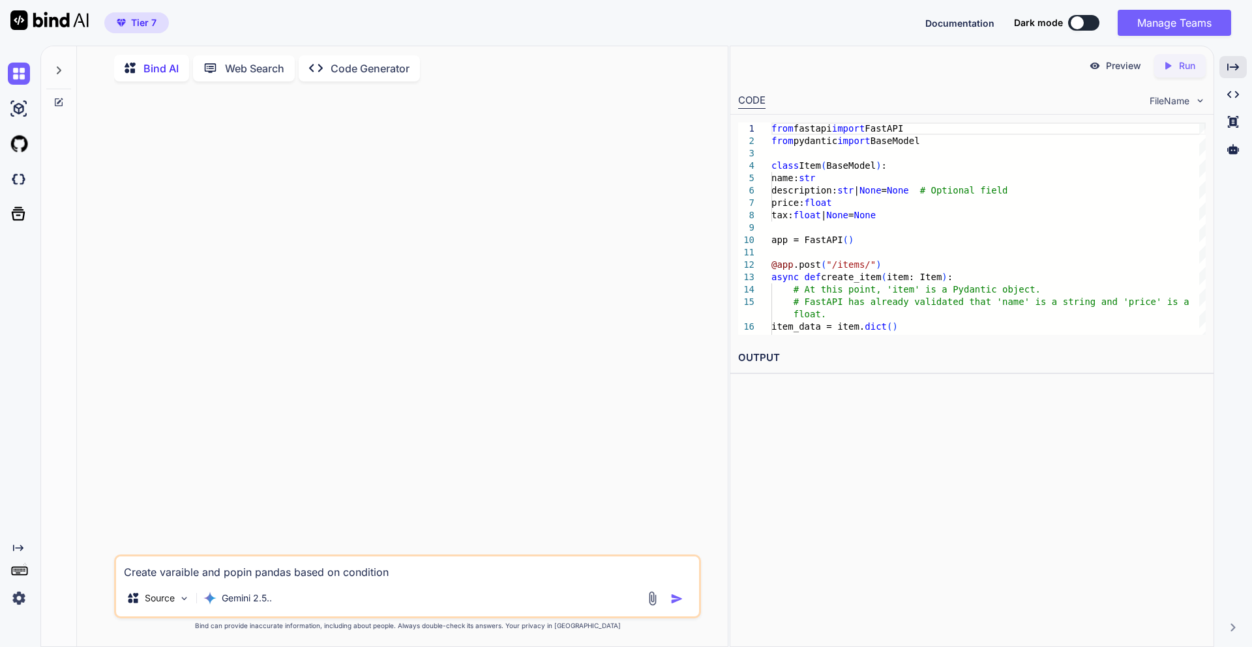
type textarea "Create varaible and popiin pandas based on condition"
type textarea "x"
type textarea "Create varaible and popin pandas based on condition"
type textarea "x"
type textarea "Create varaible and popuin pandas based on condition"
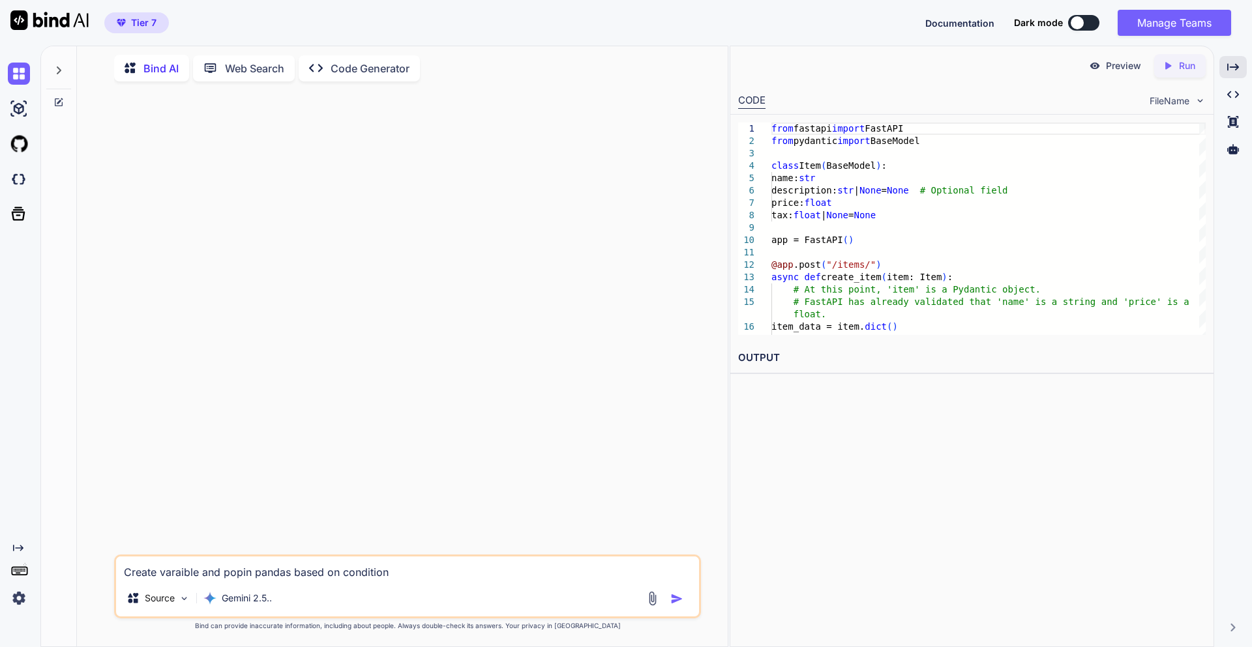
type textarea "x"
type textarea "Create varaible and populin pandas based on condition"
type textarea "x"
type textarea "Create varaible and populain pandas based on condition"
type textarea "x"
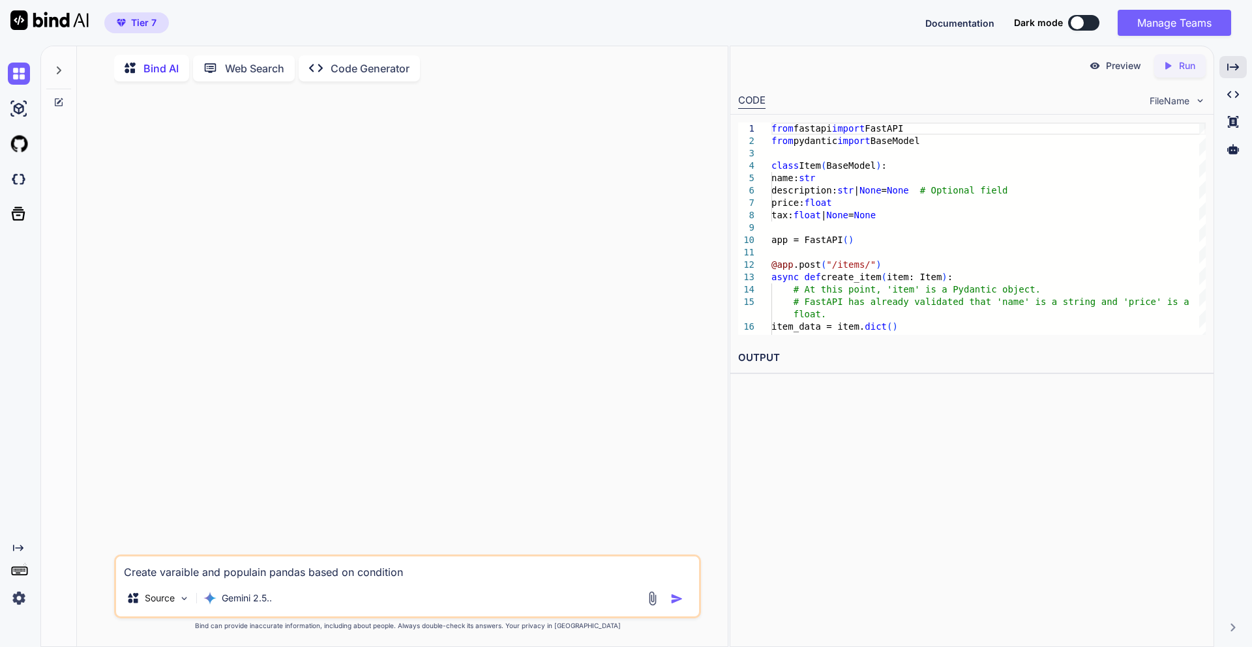
type textarea "Create varaible and populatin pandas based on condition"
type textarea "x"
type textarea "Create varaible and populatein pandas based on condition"
type textarea "x"
type textarea "Create varaible and populate in pandas based on condition"
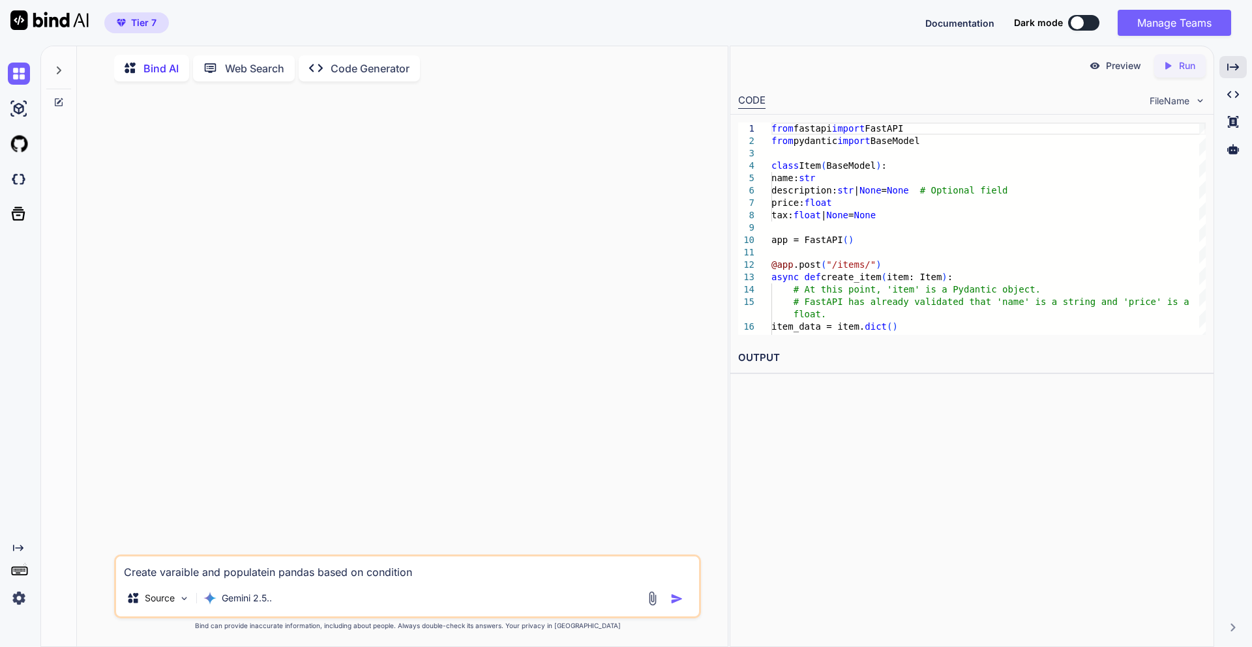
type textarea "x"
type textarea "Create varaible and populate vin pandas based on condition"
type textarea "x"
type textarea "Create varaible and populate vain pandas based on condition"
type textarea "x"
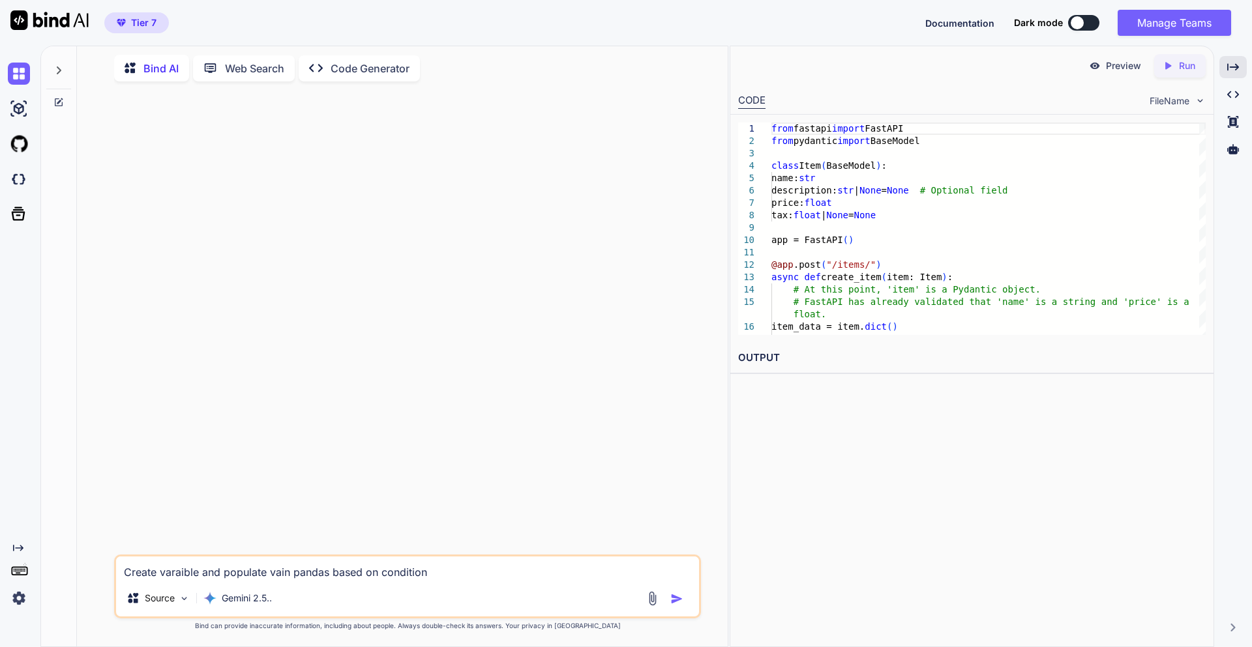
type textarea "Create varaible and populate [PERSON_NAME] pandas based on condition"
type textarea "x"
type textarea "Create varaible and populate valuin pandas based on condition"
type textarea "x"
type textarea "Create varaible and populate valuein pandas based on condition"
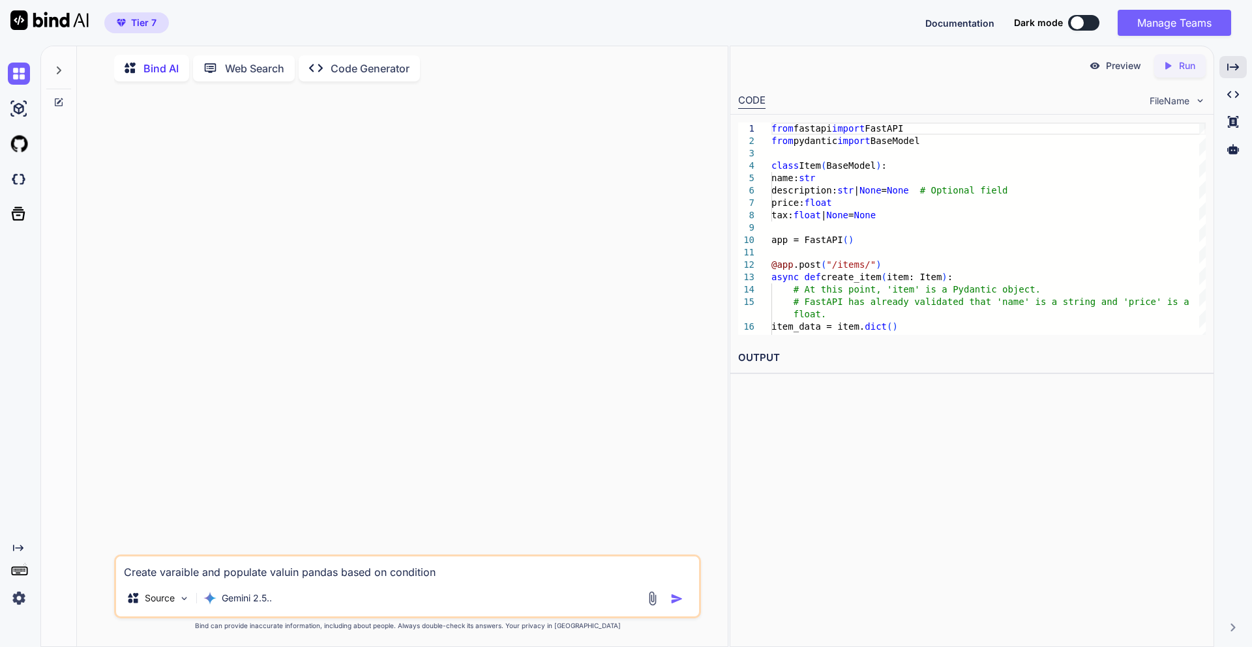
type textarea "x"
type textarea "Create varaible and populate value in pandas based on condition"
type textarea "x"
type textarea "Create varaible and populate value 1in pandas based on condition"
type textarea "x"
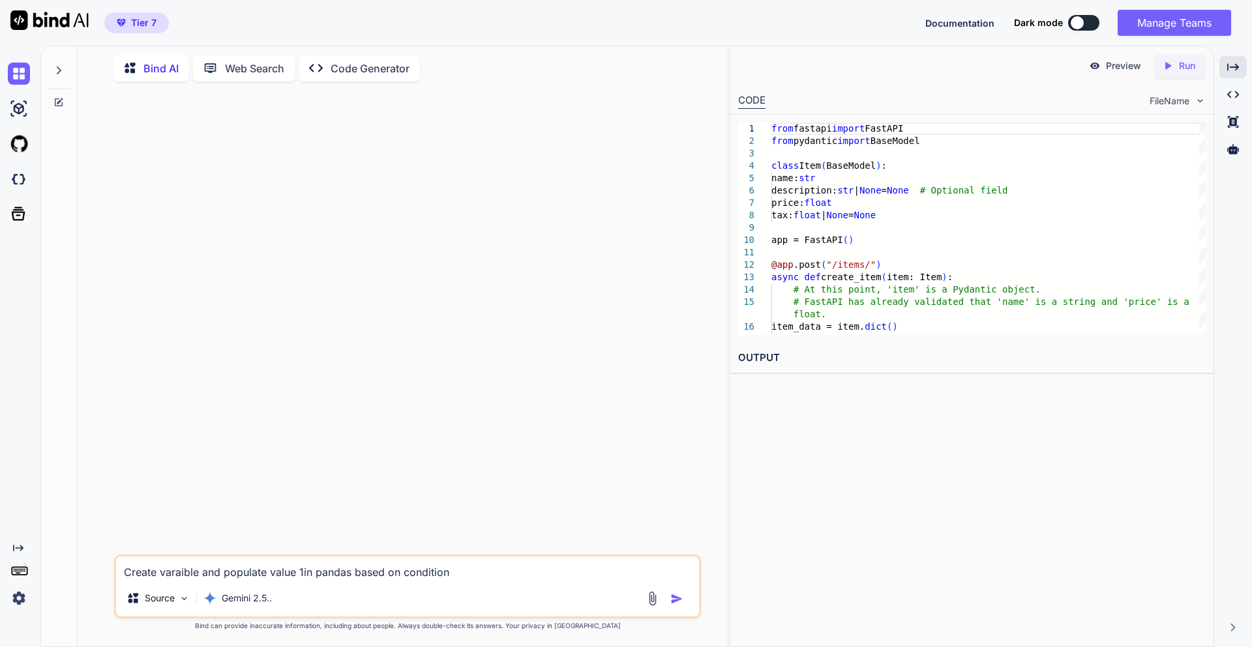
type textarea "Create varaible and populate value 1 in pandas based on condition"
type textarea "x"
type textarea "Create varaible and populate value 1 in pandas based on condition"
type textarea "x"
type textarea "Create varaible and populate value 1 in pandas based on conditio"
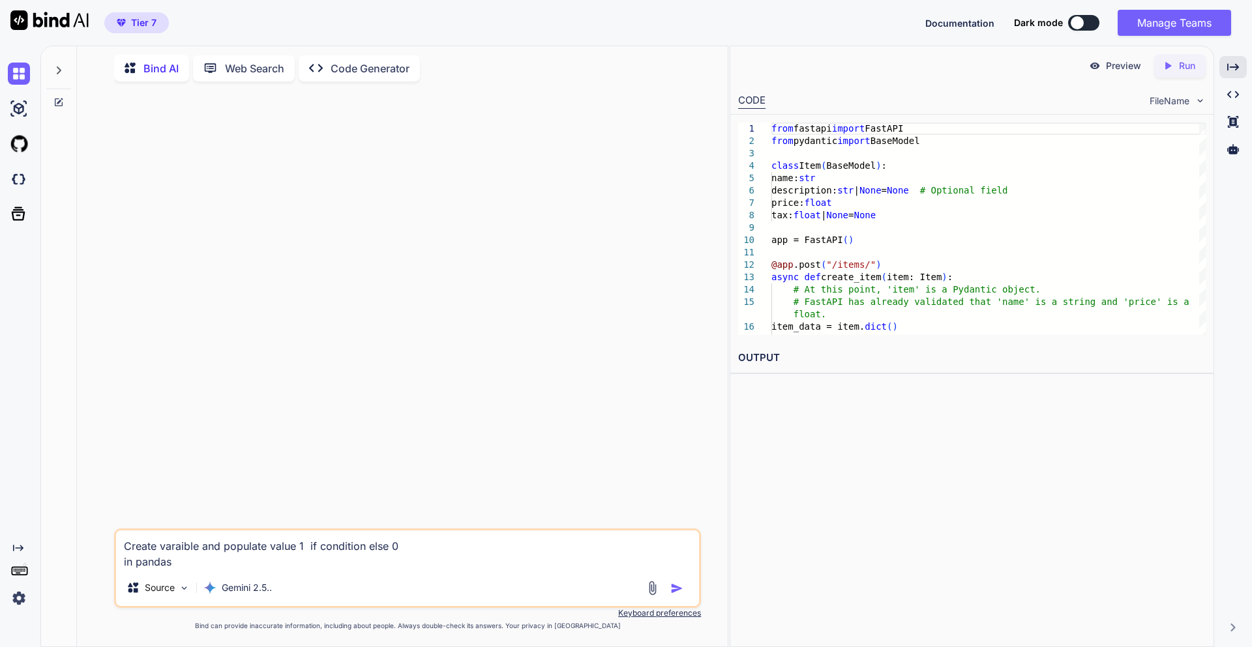
click at [666, 583] on div at bounding box center [667, 588] width 44 height 15
click at [676, 587] on img "button" at bounding box center [676, 588] width 13 height 13
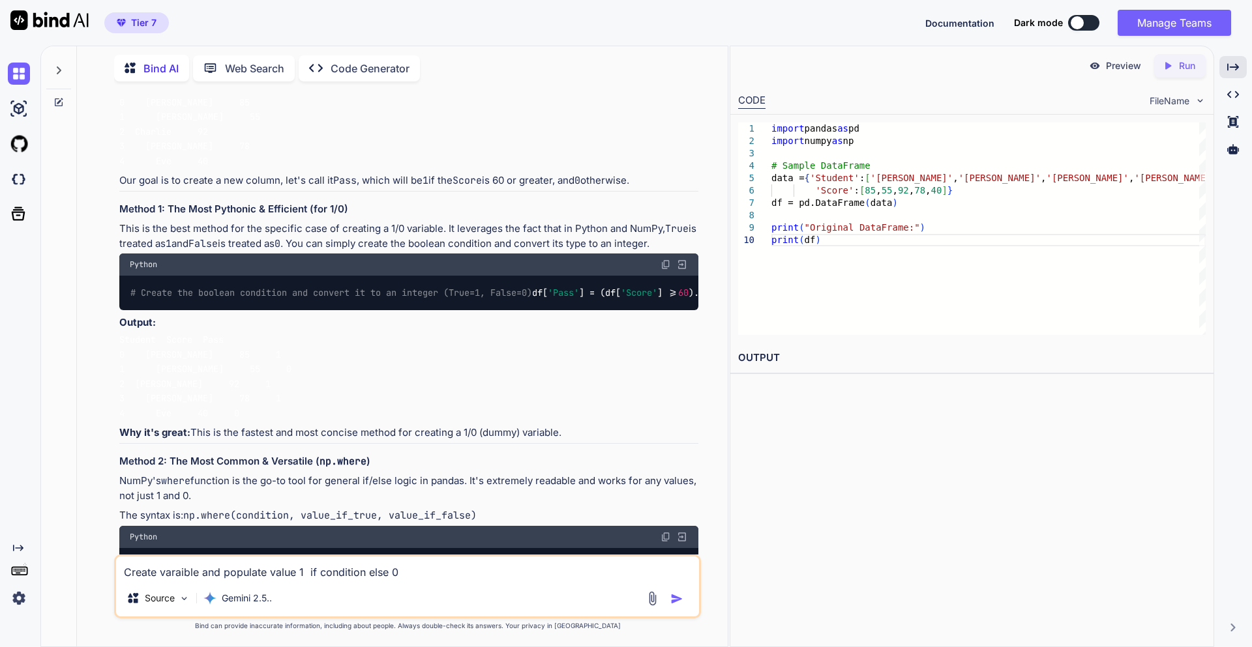
scroll to position [313, 0]
